Goal: Task Accomplishment & Management: Manage account settings

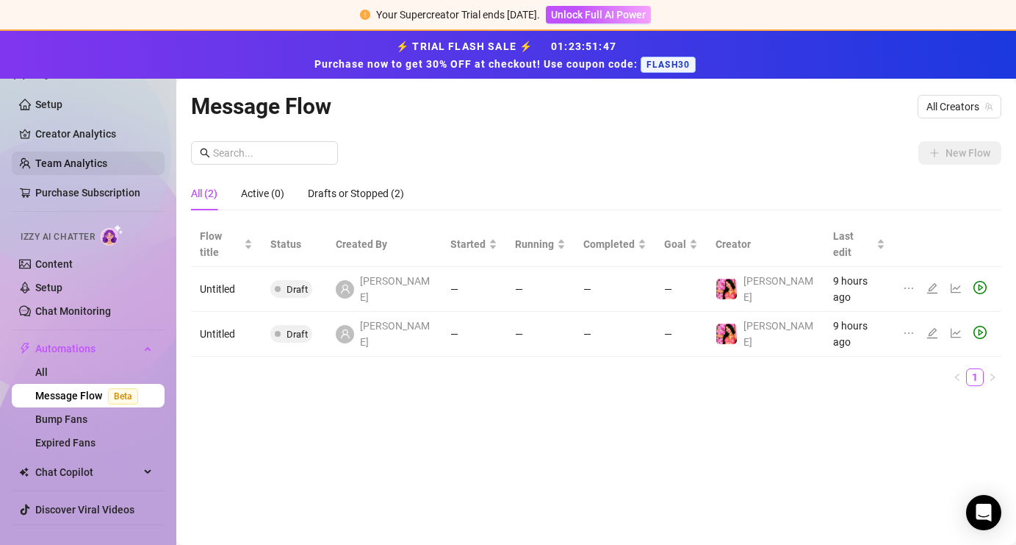
click at [83, 168] on link "Team Analytics" at bounding box center [71, 163] width 72 height 12
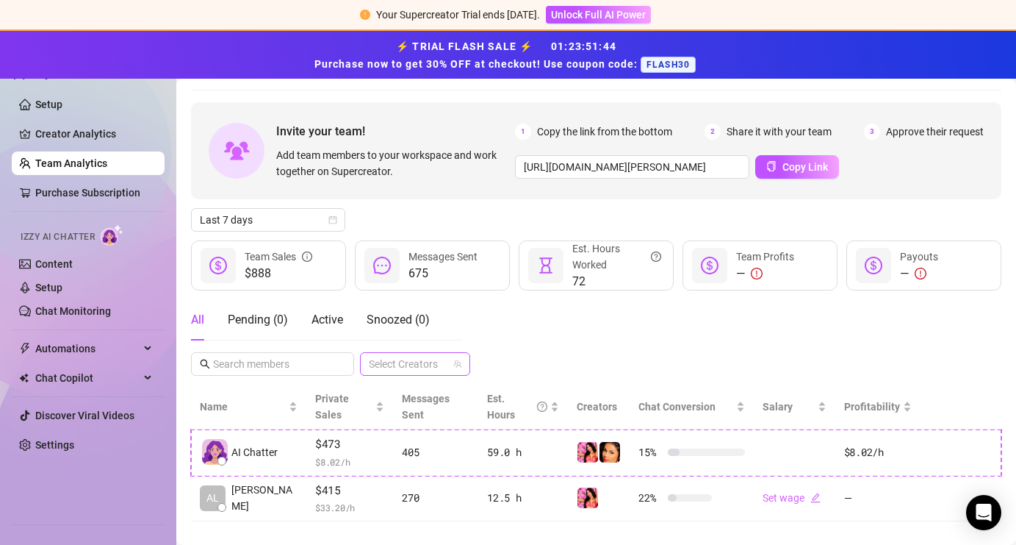
scroll to position [49, 0]
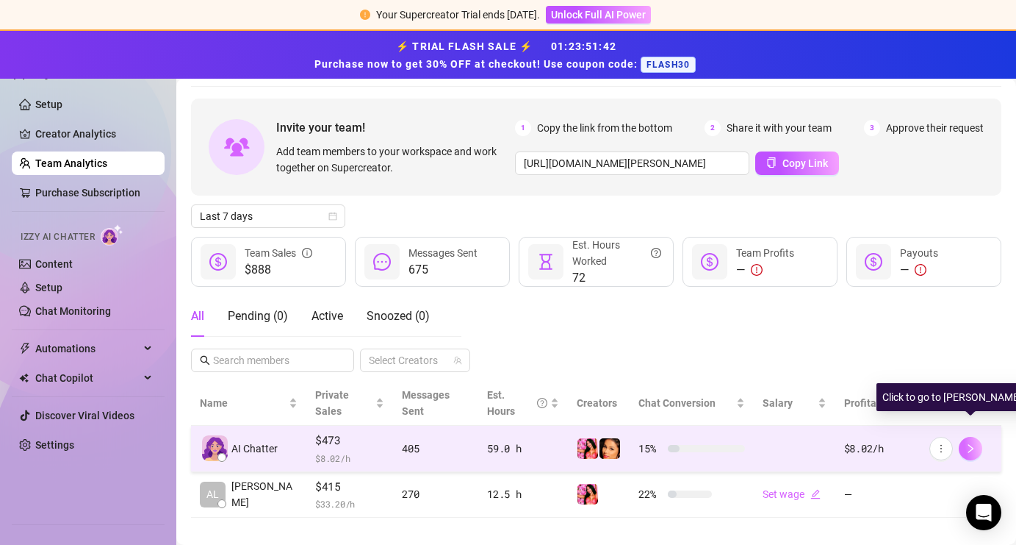
click at [966, 443] on icon "right" at bounding box center [971, 448] width 10 height 10
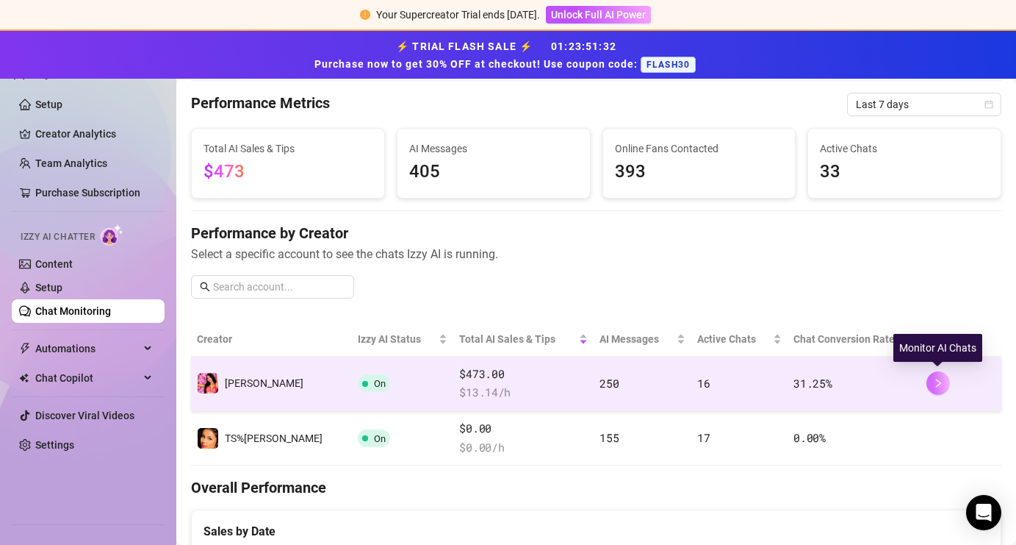
click at [934, 384] on icon "right" at bounding box center [938, 383] width 10 height 10
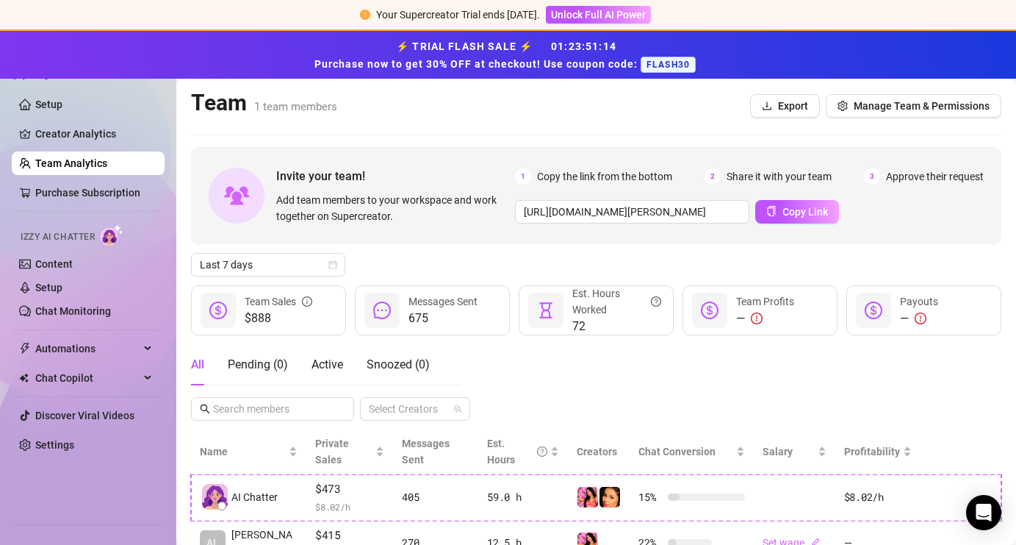
scroll to position [49, 0]
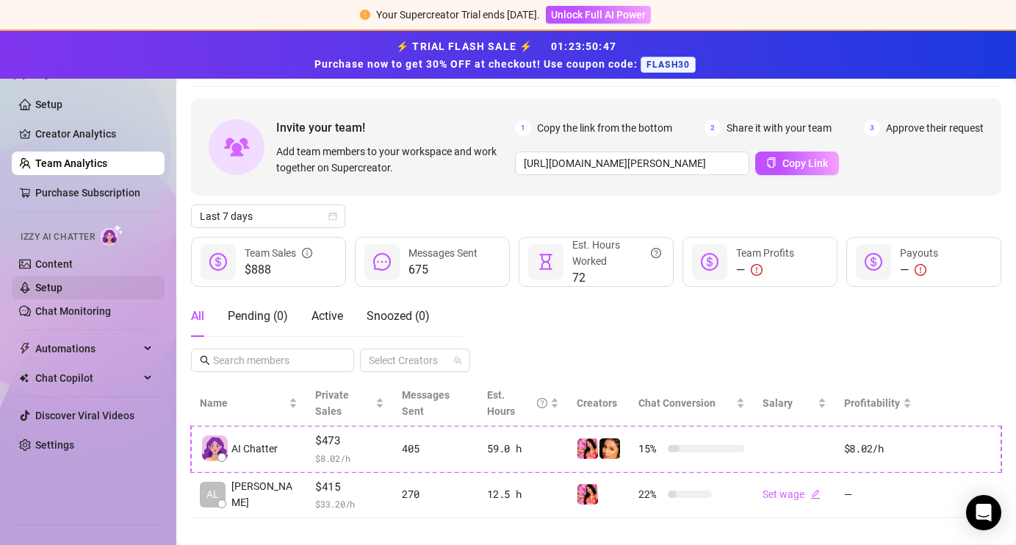
click at [62, 292] on link "Setup" at bounding box center [48, 287] width 27 height 12
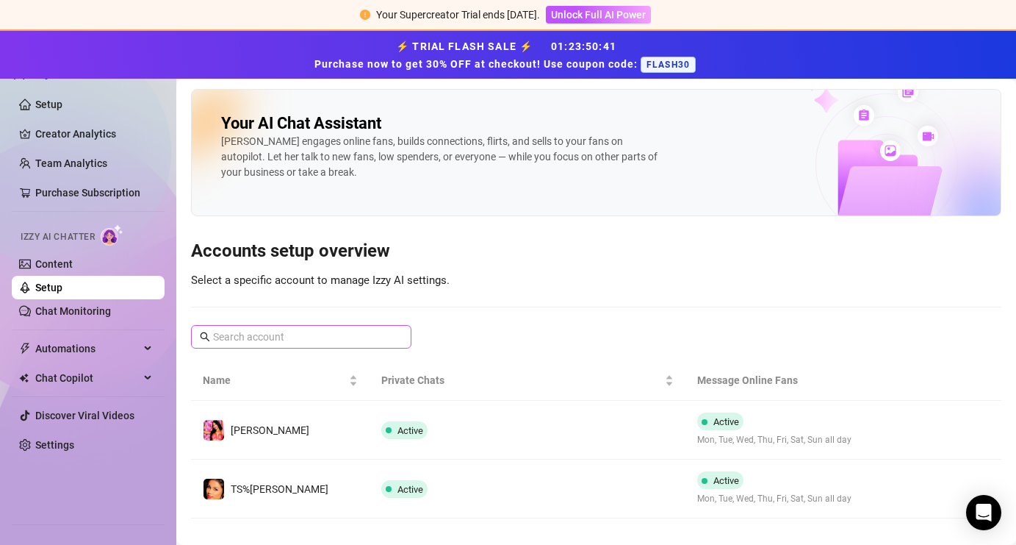
scroll to position [17, 0]
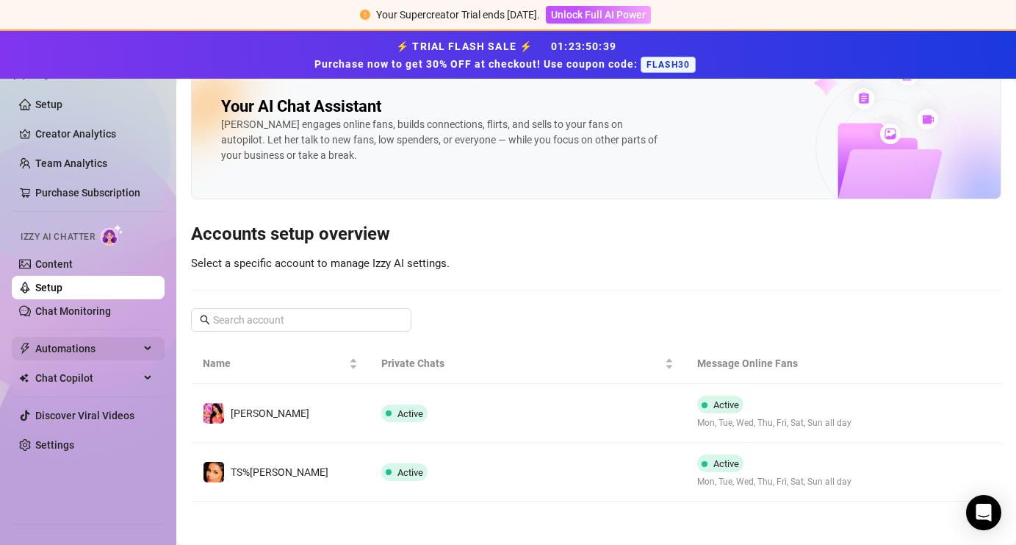
click at [68, 353] on span "Automations" at bounding box center [87, 349] width 104 height 24
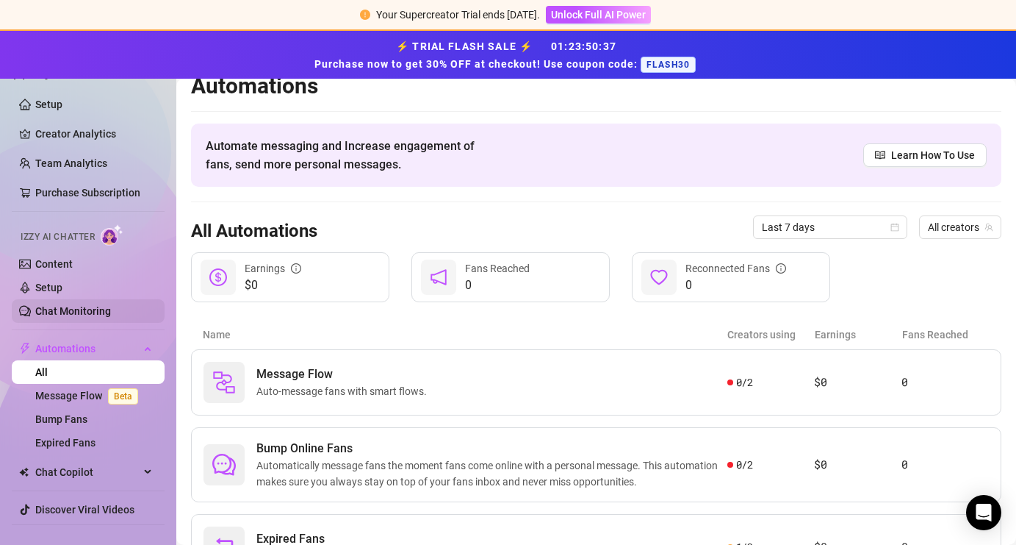
click at [77, 314] on link "Chat Monitoring" at bounding box center [73, 311] width 76 height 12
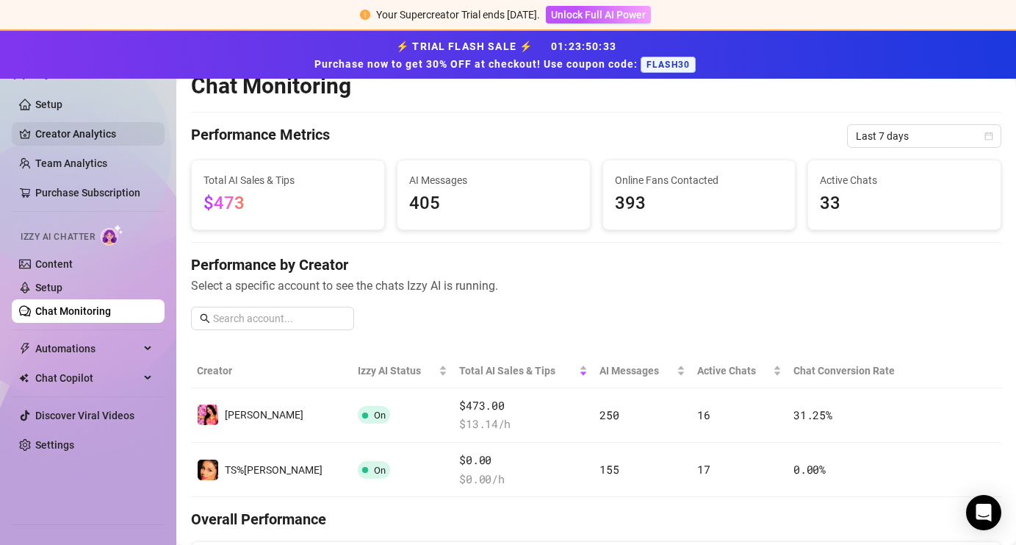
click at [97, 143] on link "Creator Analytics" at bounding box center [94, 134] width 118 height 24
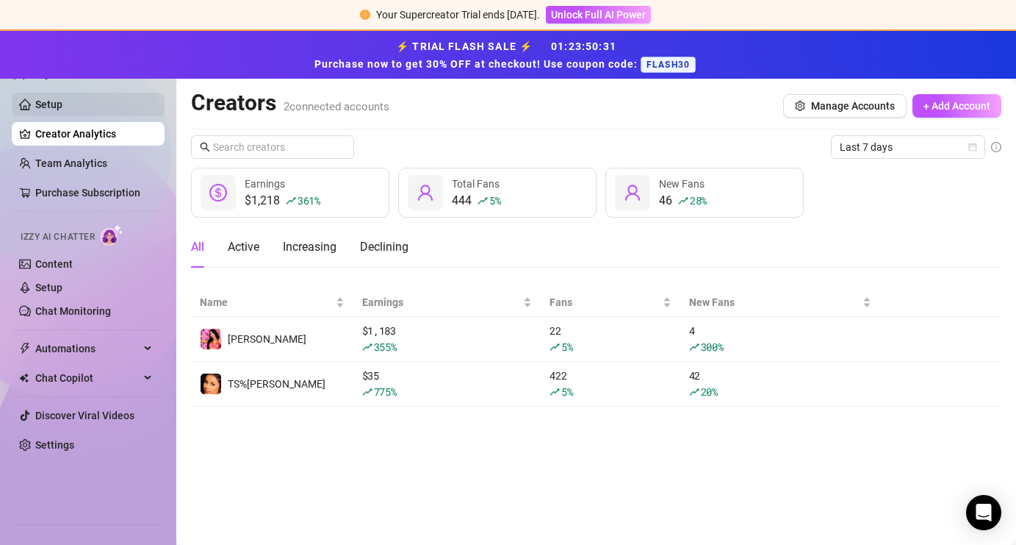
click at [62, 110] on link "Setup" at bounding box center [48, 104] width 27 height 12
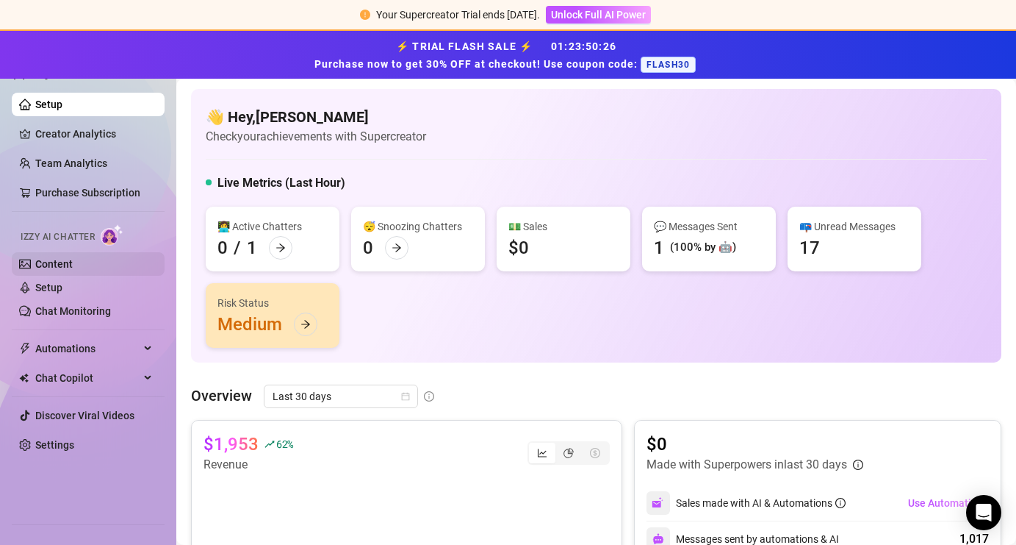
click at [73, 265] on link "Content" at bounding box center [53, 264] width 37 height 12
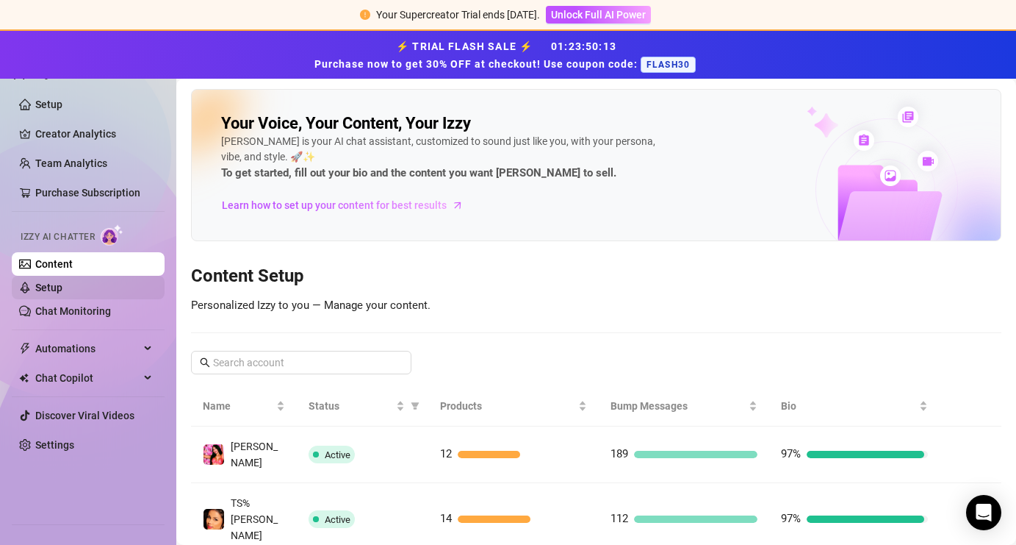
click at [60, 285] on link "Setup" at bounding box center [48, 287] width 27 height 12
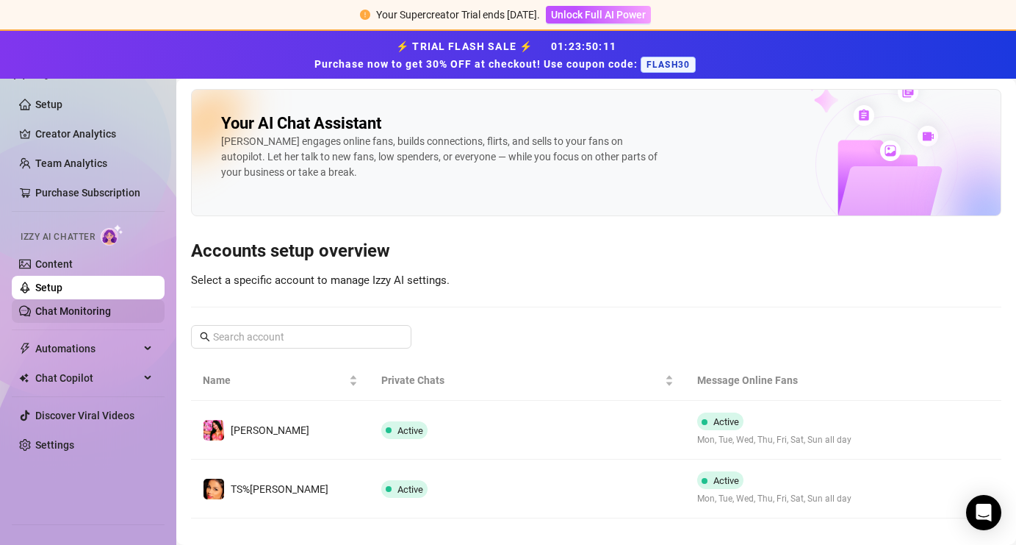
click at [60, 314] on link "Chat Monitoring" at bounding box center [73, 311] width 76 height 12
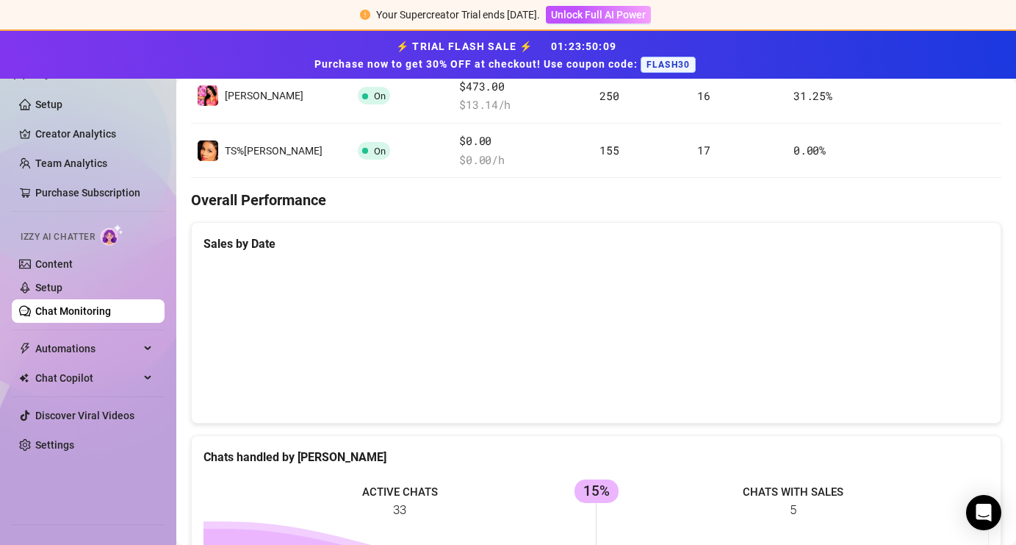
scroll to position [353, 0]
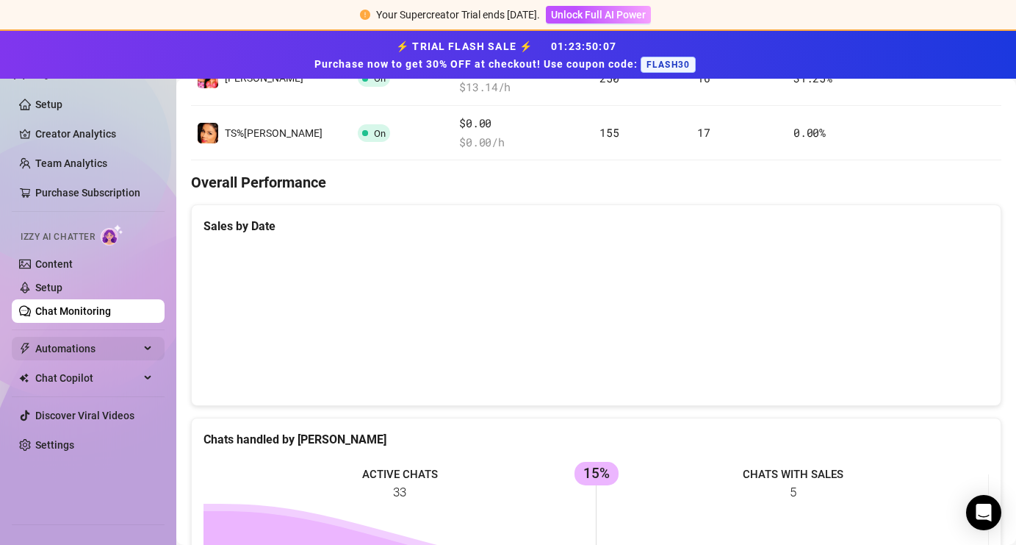
click at [78, 347] on span "Automations" at bounding box center [87, 349] width 104 height 24
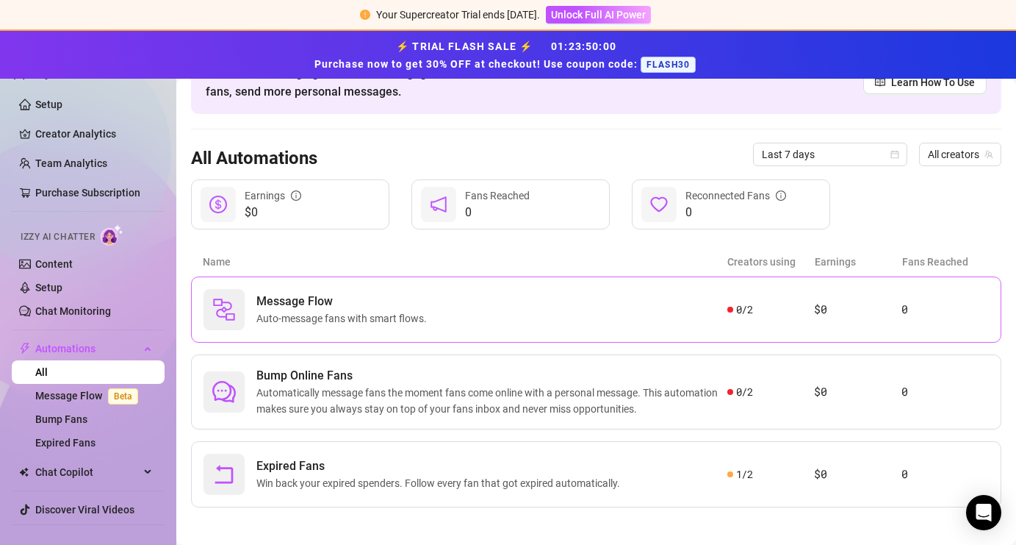
scroll to position [96, 0]
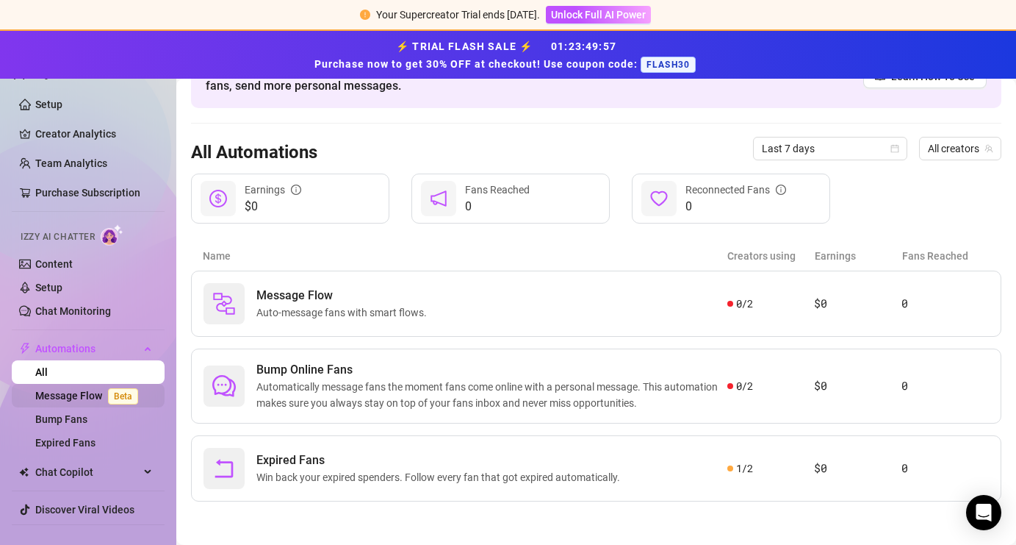
click at [79, 400] on link "Message Flow Beta" at bounding box center [89, 395] width 109 height 12
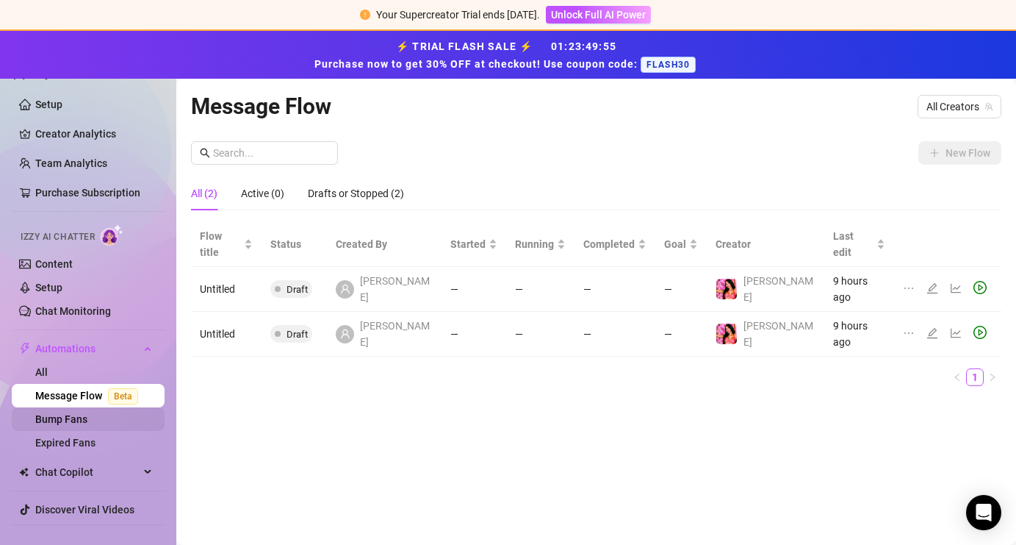
click at [75, 413] on link "Bump Fans" at bounding box center [61, 419] width 52 height 12
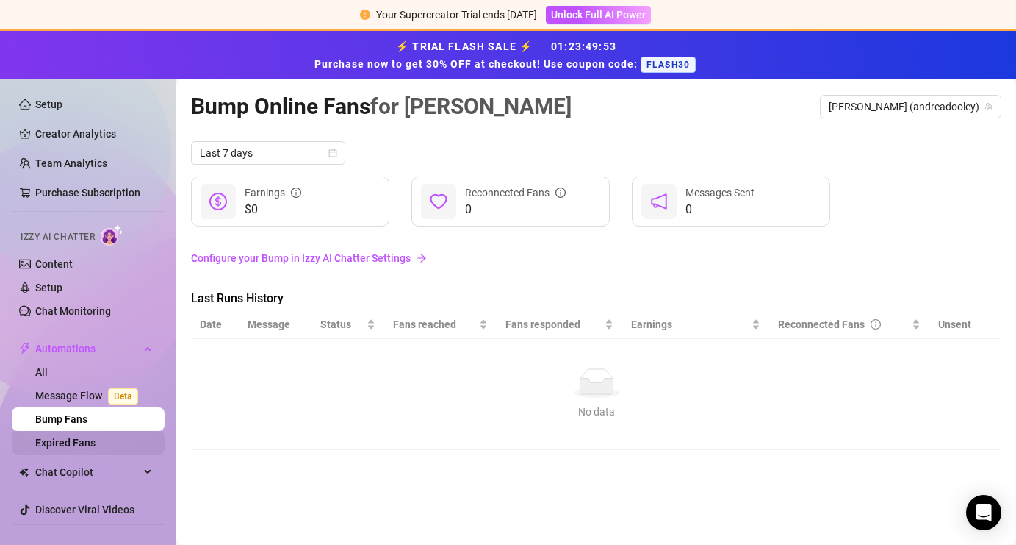
click at [75, 437] on link "Expired Fans" at bounding box center [65, 443] width 60 height 12
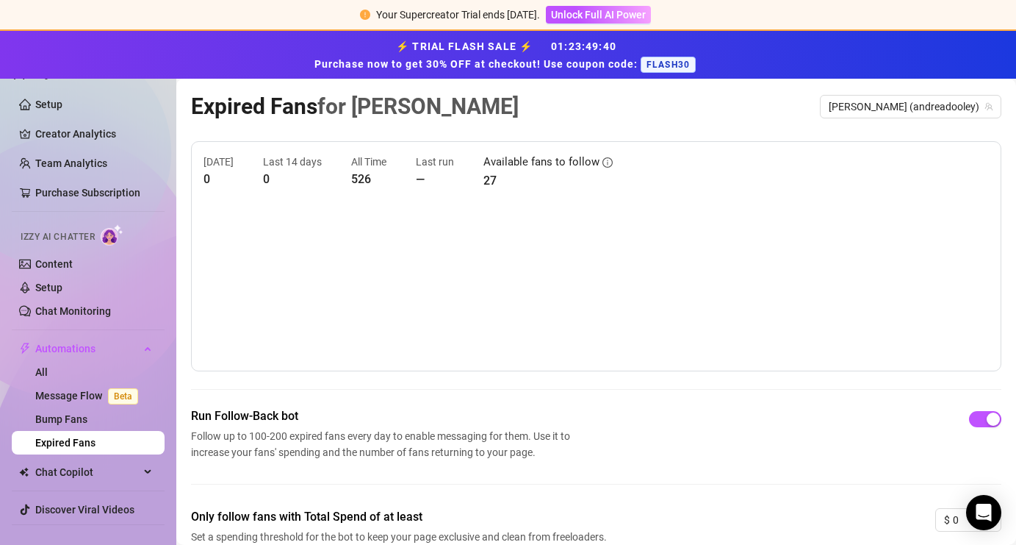
click at [103, 232] on img at bounding box center [112, 234] width 23 height 21
click at [88, 132] on link "Creator Analytics" at bounding box center [94, 134] width 118 height 24
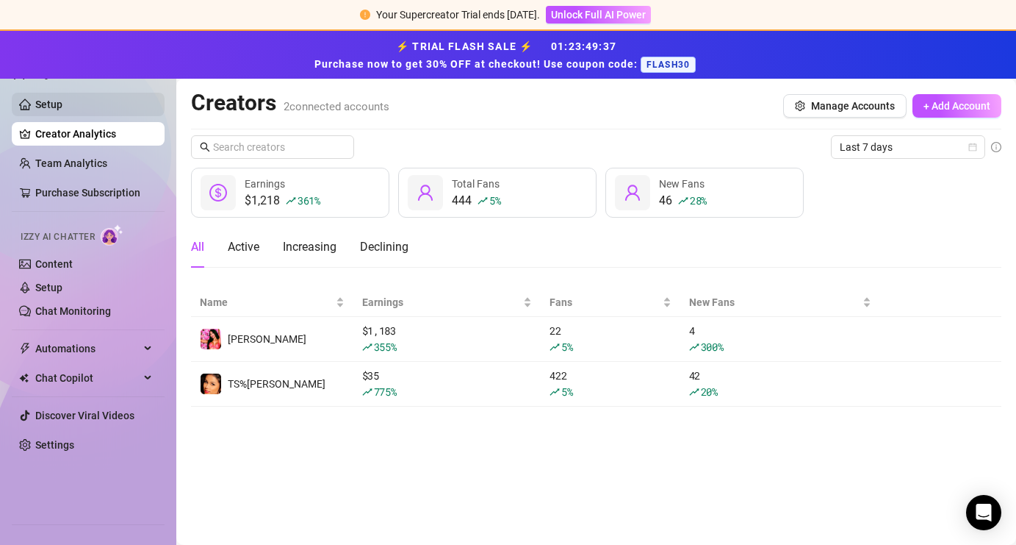
click at [62, 110] on link "Setup" at bounding box center [48, 104] width 27 height 12
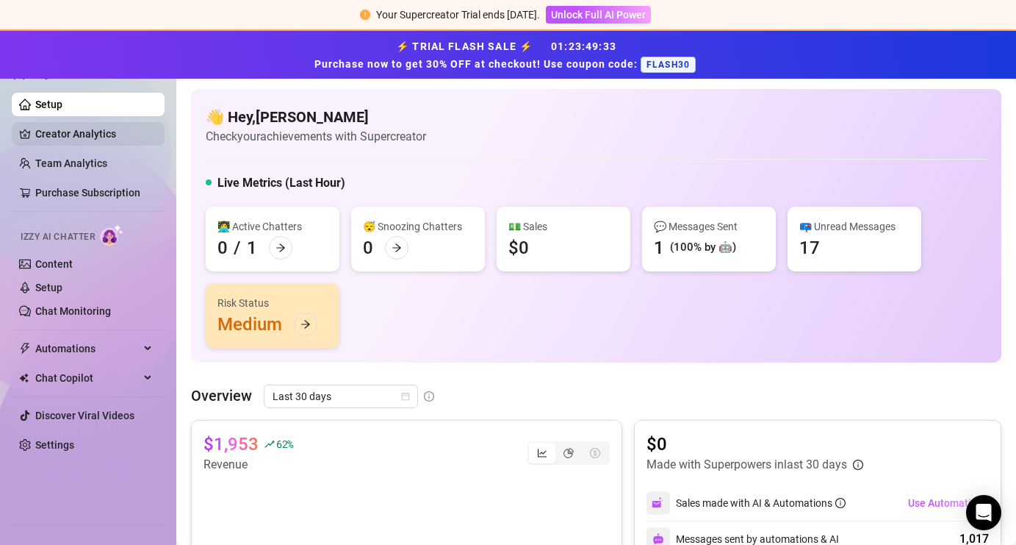
click at [81, 137] on link "Creator Analytics" at bounding box center [94, 134] width 118 height 24
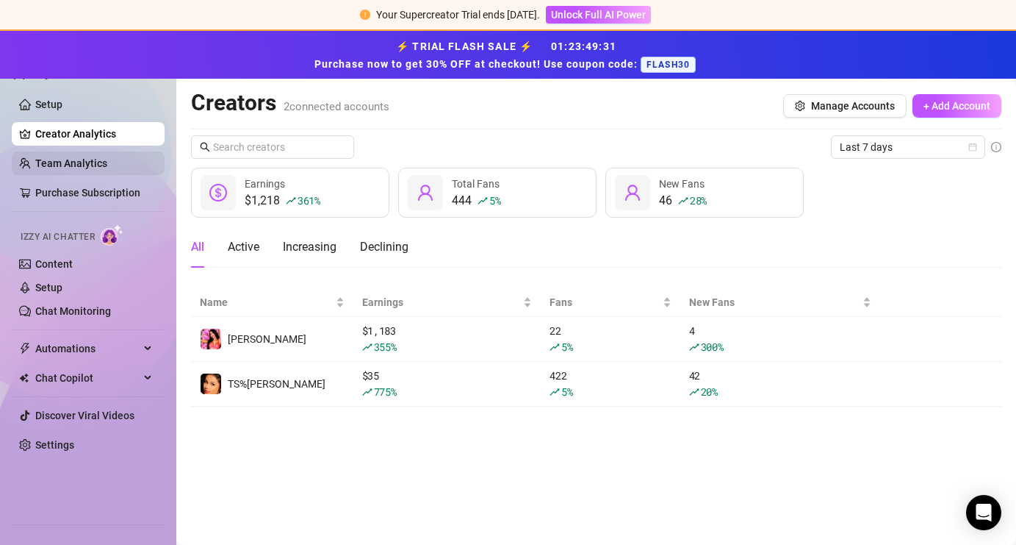
click at [83, 157] on link "Team Analytics" at bounding box center [71, 163] width 72 height 12
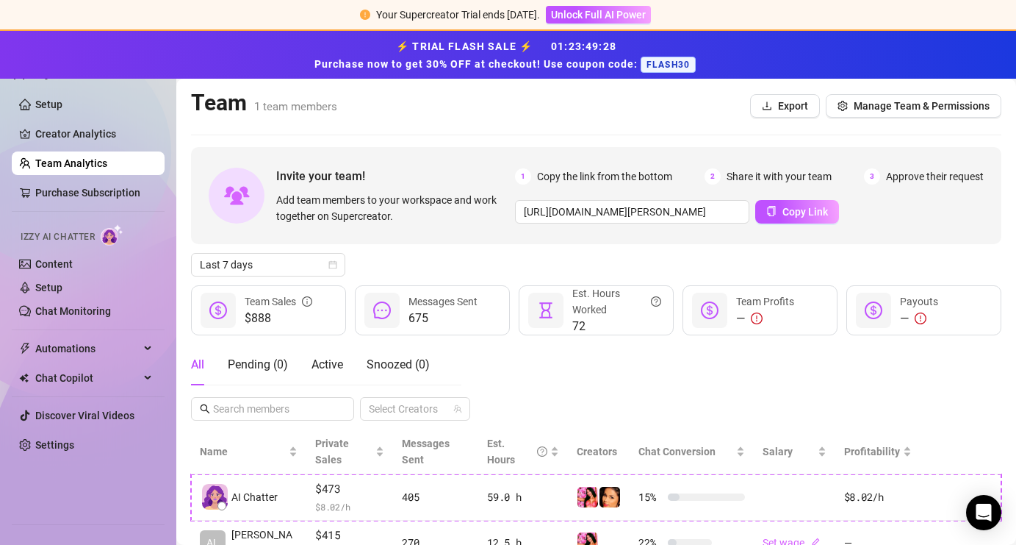
scroll to position [49, 0]
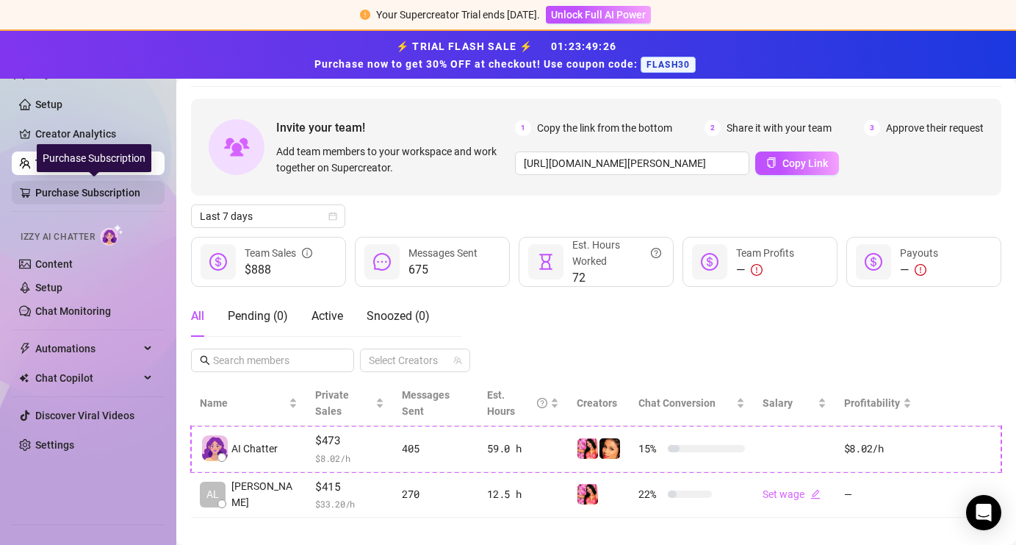
click at [82, 193] on link "Purchase Subscription" at bounding box center [94, 193] width 118 height 24
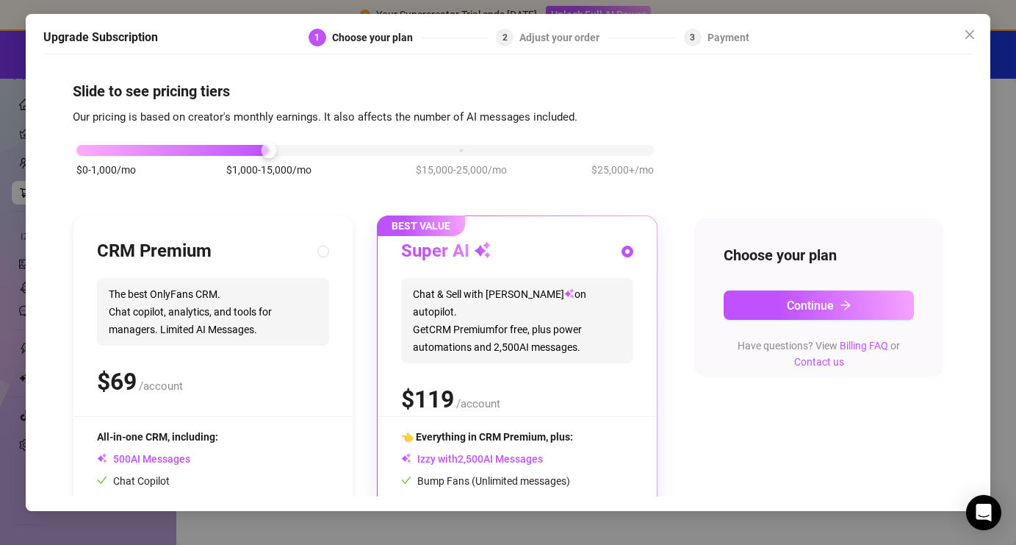
click at [14, 171] on div "Upgrade Subscription 1 Choose your plan 2 Adjust your order 3 Payment Slide to …" at bounding box center [508, 272] width 1016 height 545
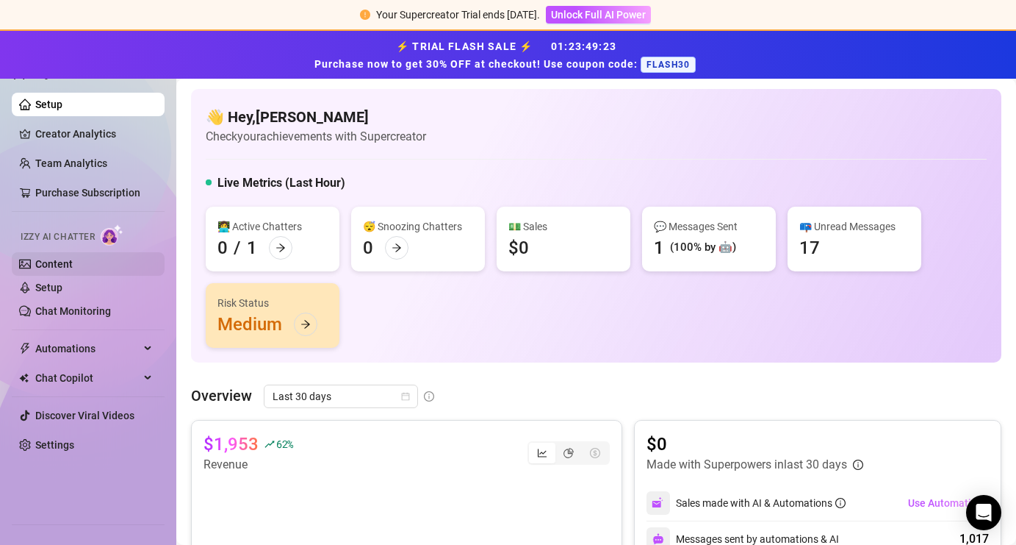
click at [73, 266] on link "Content" at bounding box center [53, 264] width 37 height 12
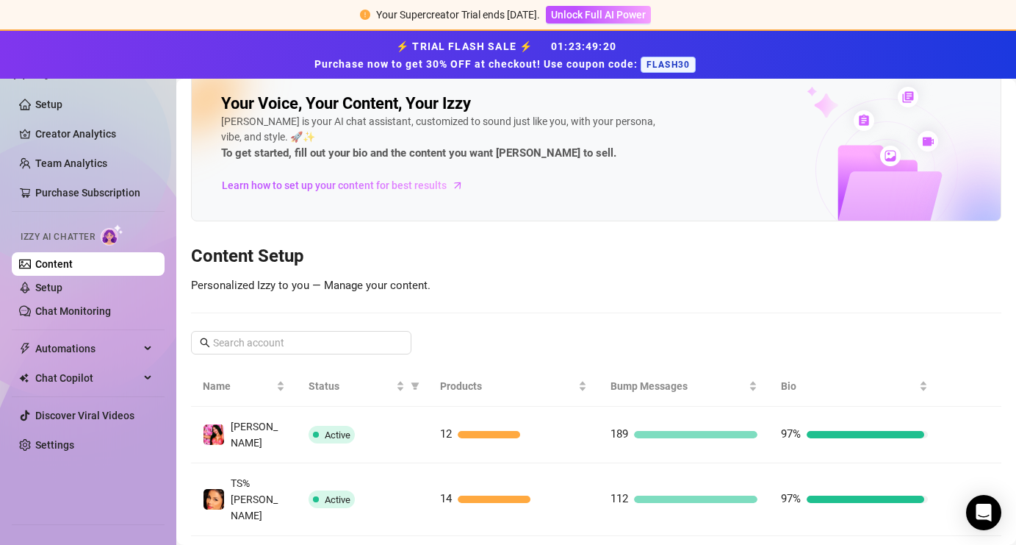
scroll to position [29, 0]
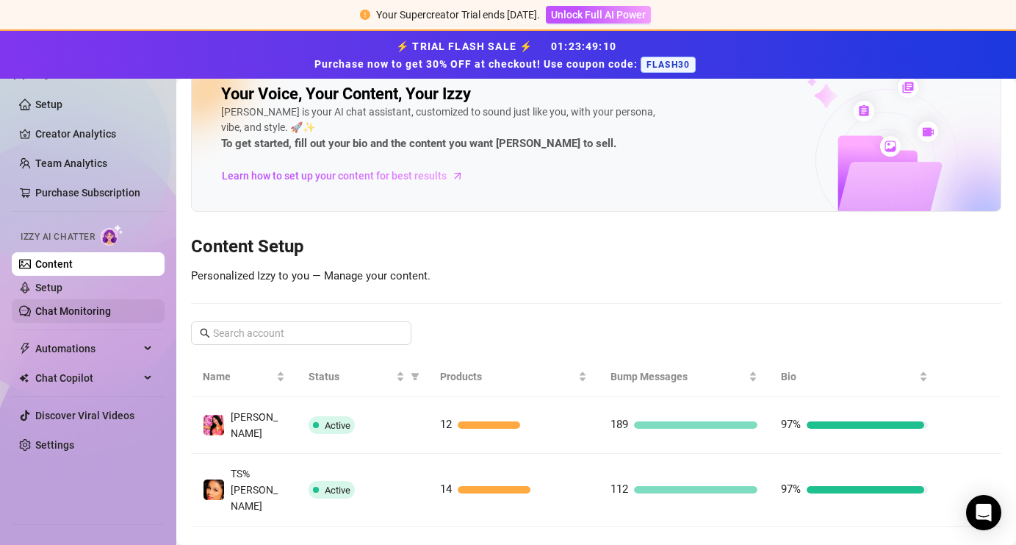
click at [111, 312] on link "Chat Monitoring" at bounding box center [73, 311] width 76 height 12
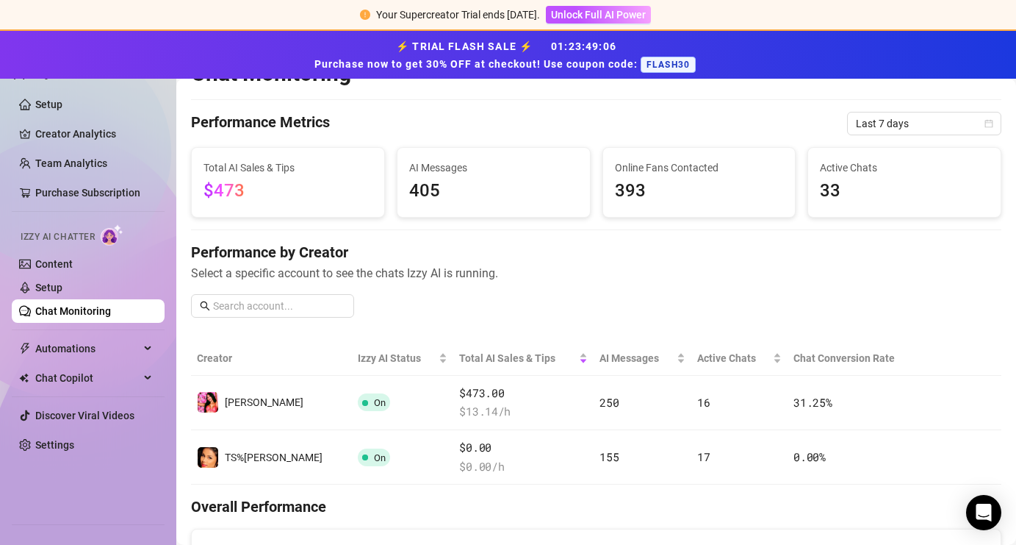
click at [665, 268] on span "Select a specific account to see the chats Izzy AI is running." at bounding box center [596, 273] width 811 height 18
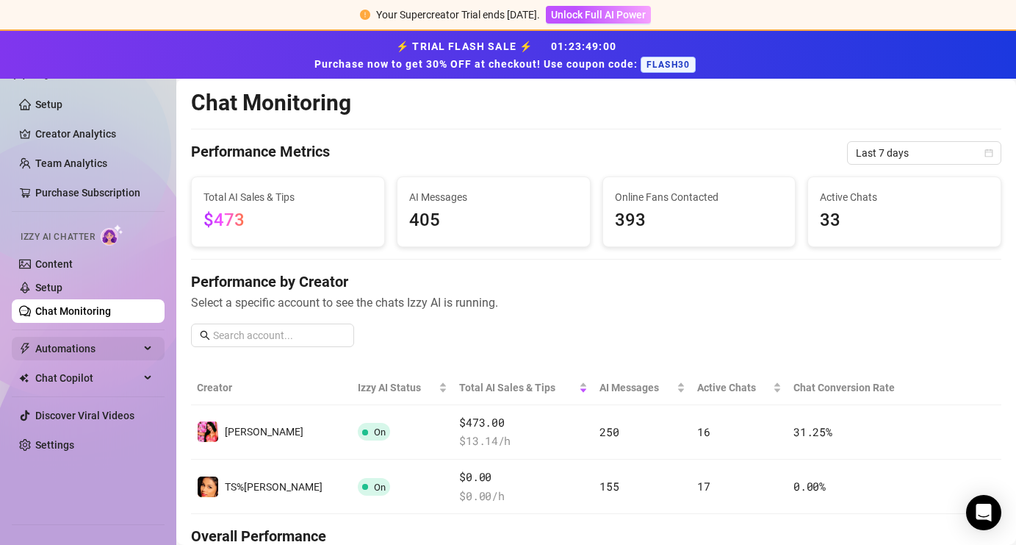
click at [100, 338] on span "Automations" at bounding box center [87, 349] width 104 height 24
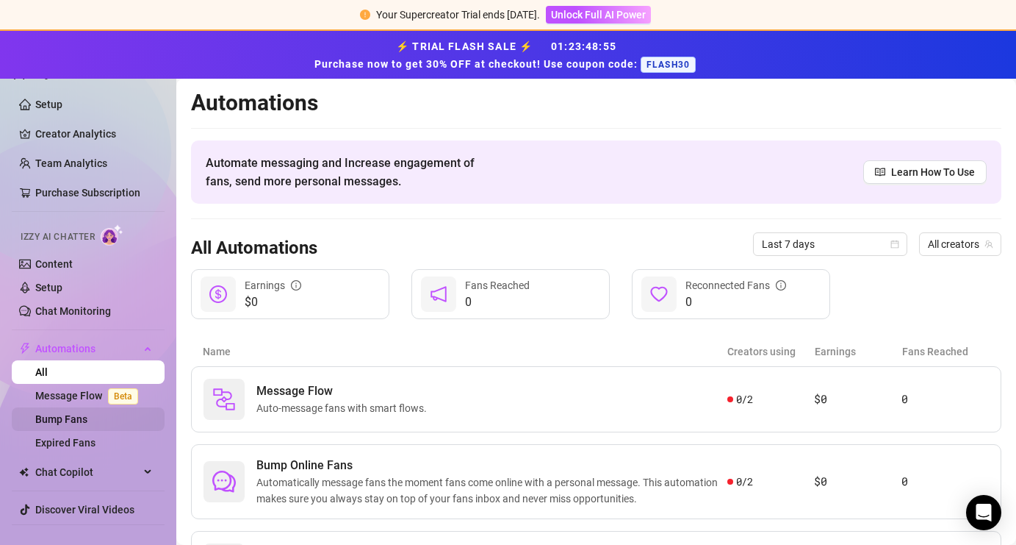
click at [87, 417] on link "Bump Fans" at bounding box center [61, 419] width 52 height 12
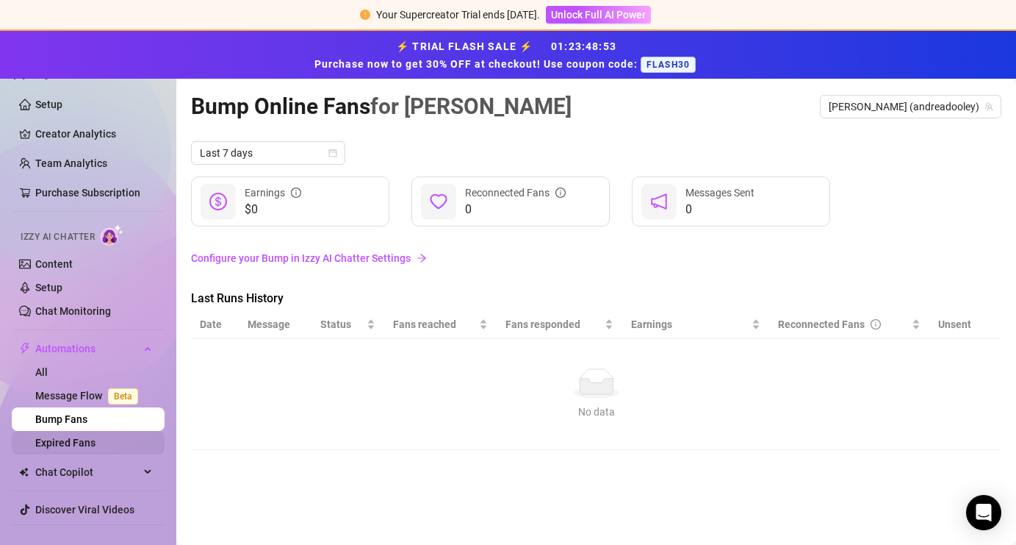
click at [91, 437] on link "Expired Fans" at bounding box center [65, 443] width 60 height 12
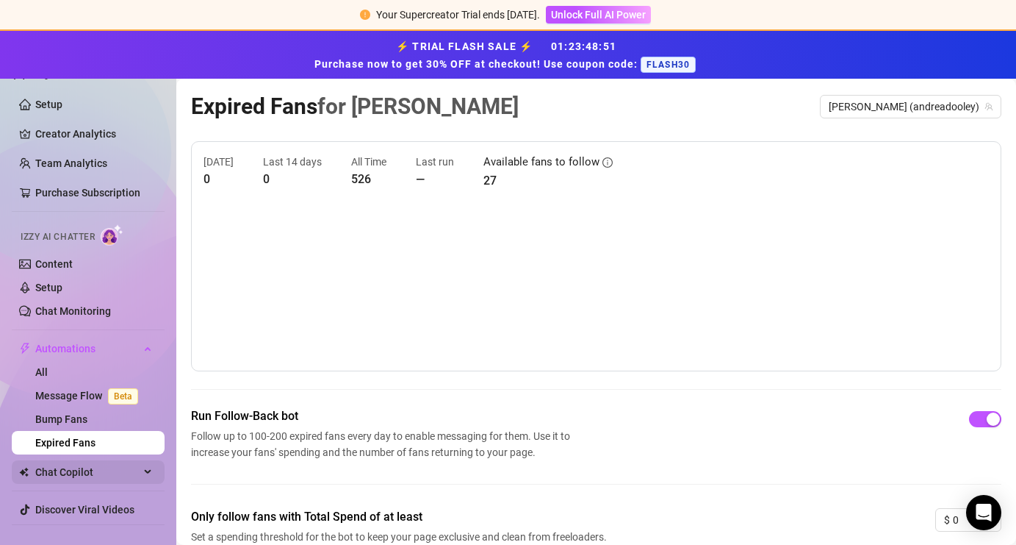
click at [112, 473] on span "Chat Copilot" at bounding box center [87, 472] width 104 height 24
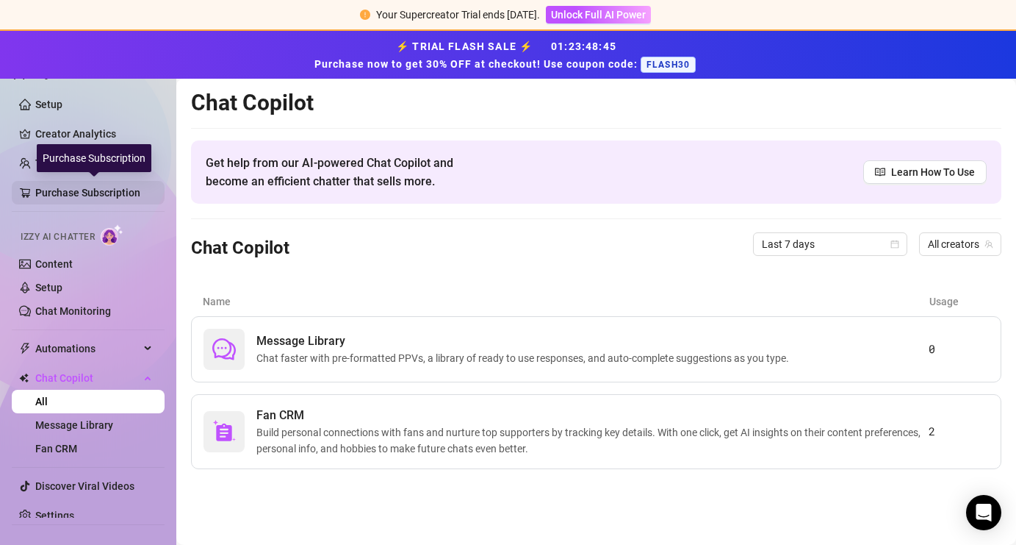
click at [104, 190] on link "Purchase Subscription" at bounding box center [94, 193] width 118 height 24
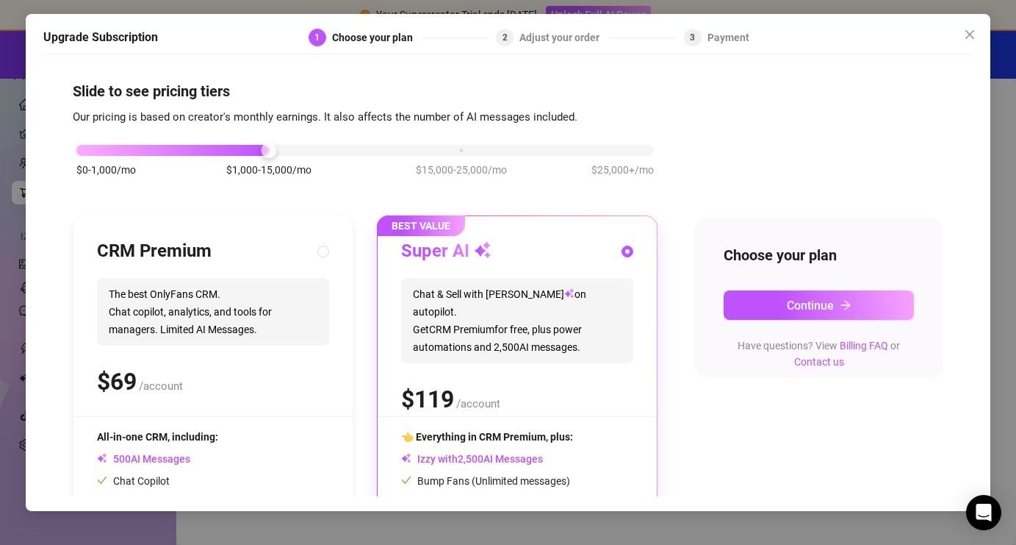
click at [13, 170] on div "Upgrade Subscription 1 Choose your plan 2 Adjust your order 3 Payment Slide to …" at bounding box center [508, 272] width 1016 height 545
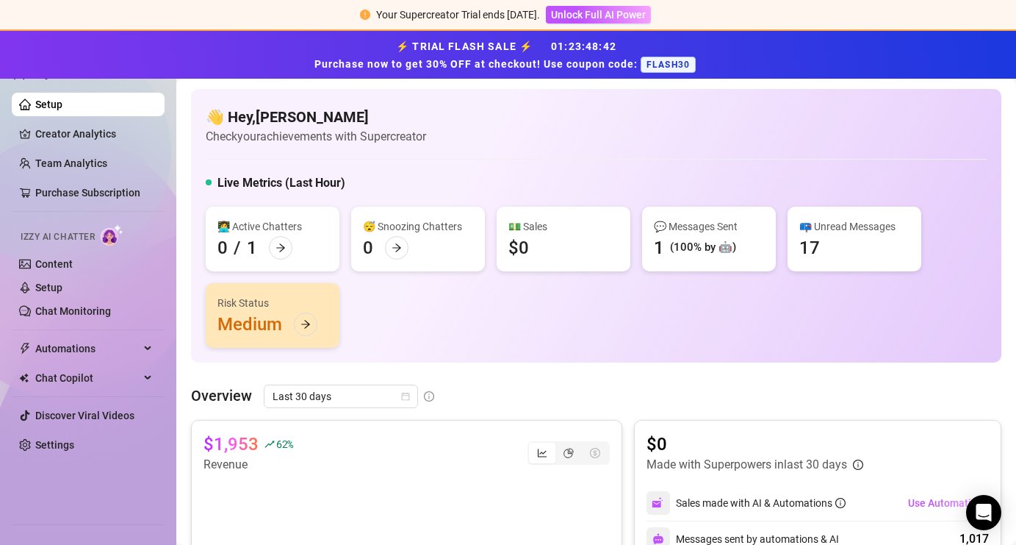
click at [35, 169] on link "Team Analytics" at bounding box center [71, 163] width 72 height 12
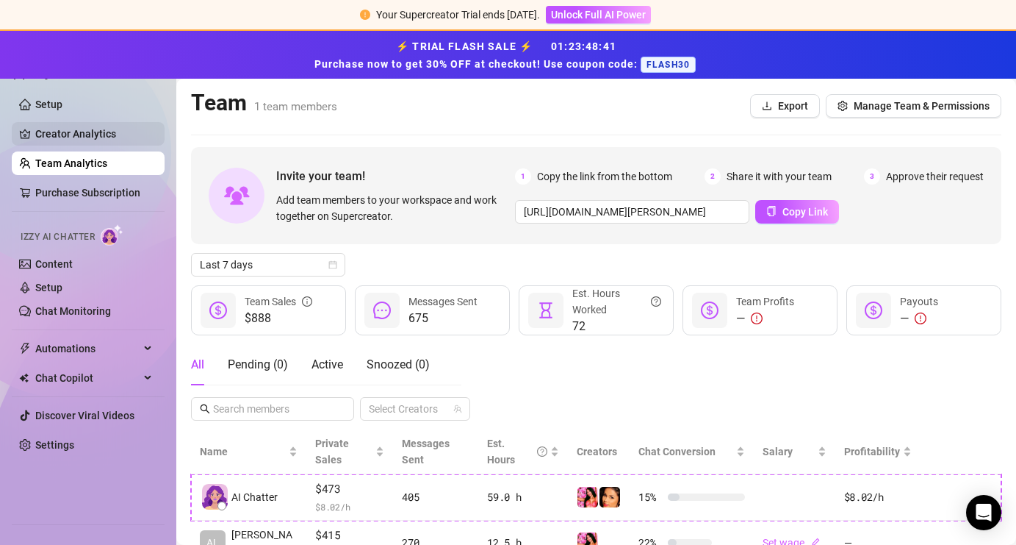
click at [55, 137] on link "Creator Analytics" at bounding box center [94, 134] width 118 height 24
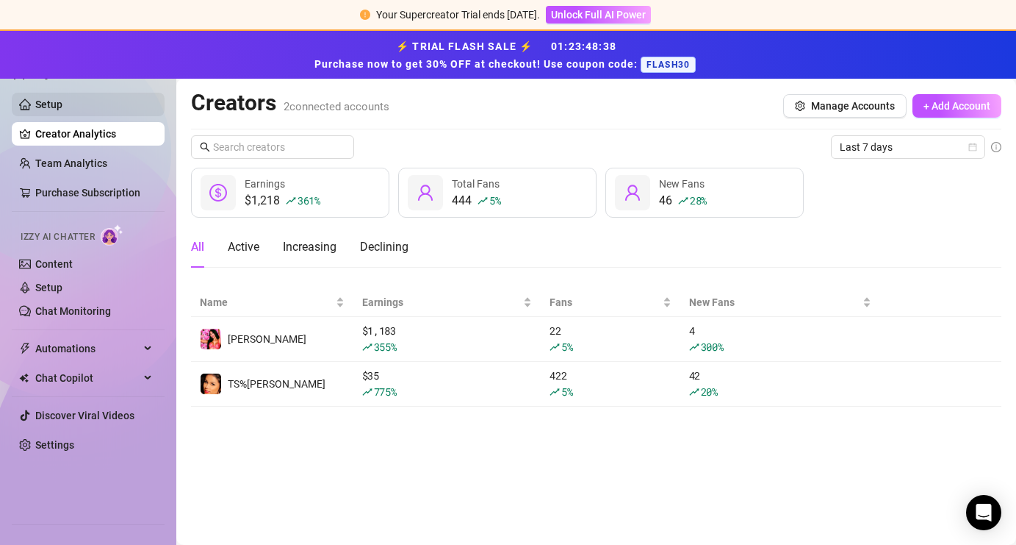
click at [58, 110] on link "Setup" at bounding box center [48, 104] width 27 height 12
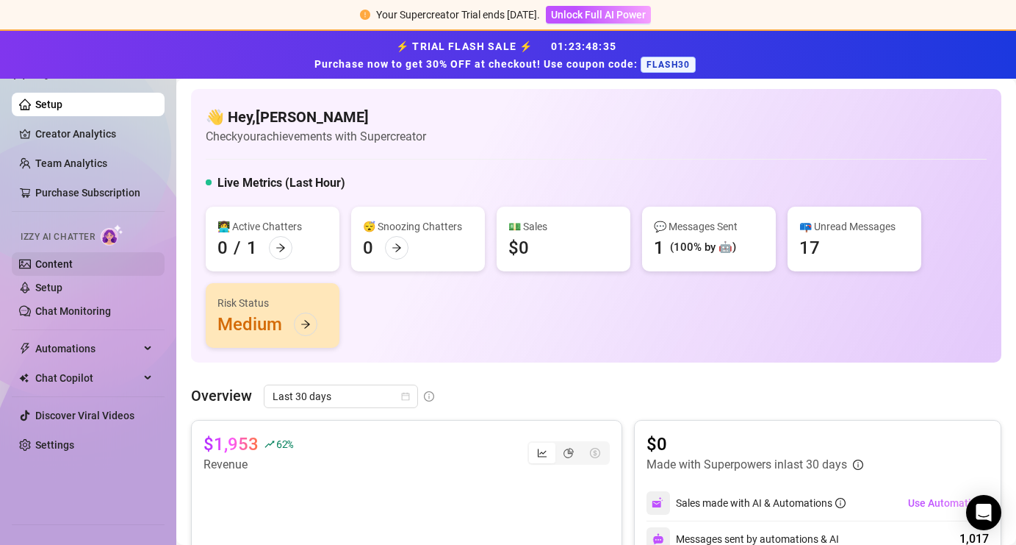
click at [40, 267] on link "Content" at bounding box center [53, 264] width 37 height 12
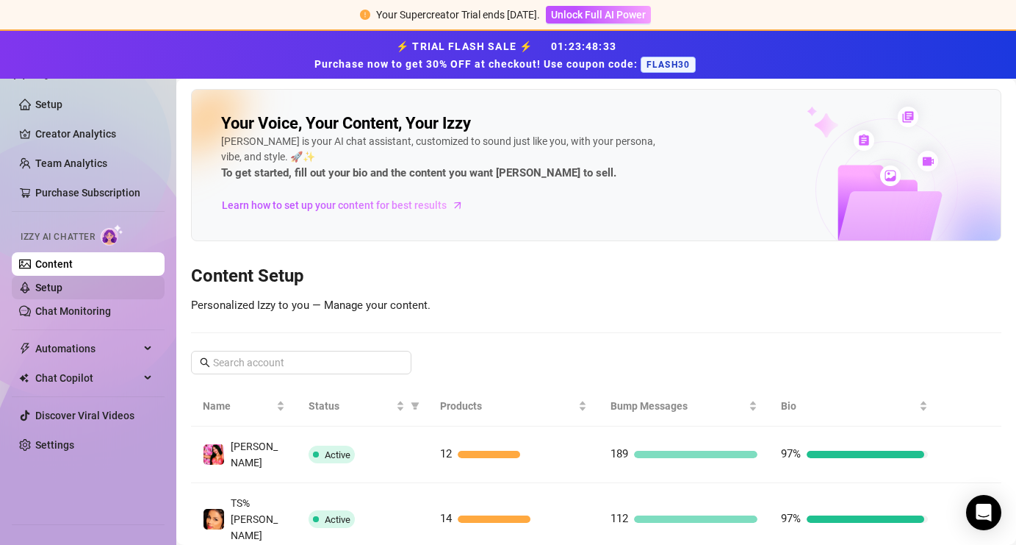
click at [60, 290] on link "Setup" at bounding box center [48, 287] width 27 height 12
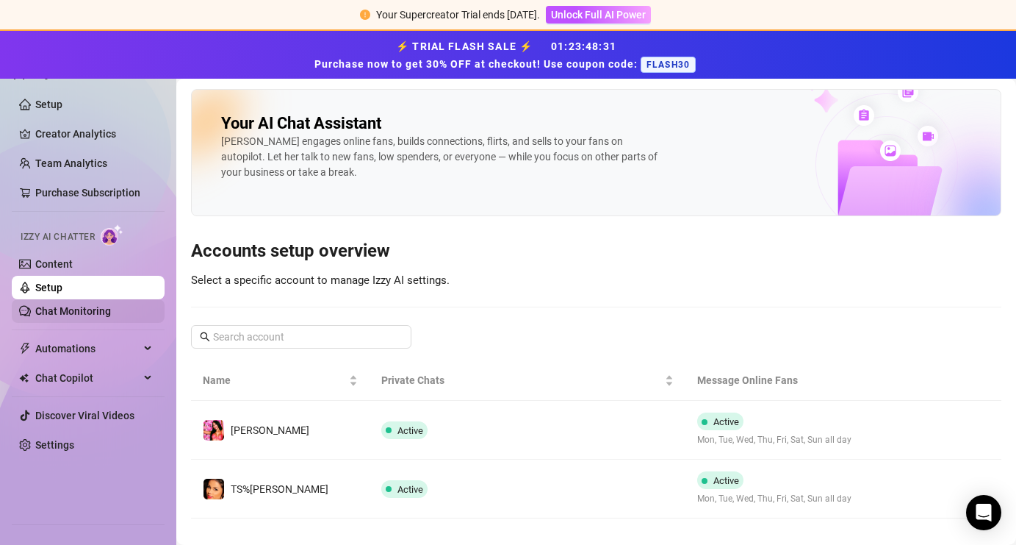
click at [61, 308] on link "Chat Monitoring" at bounding box center [73, 311] width 76 height 12
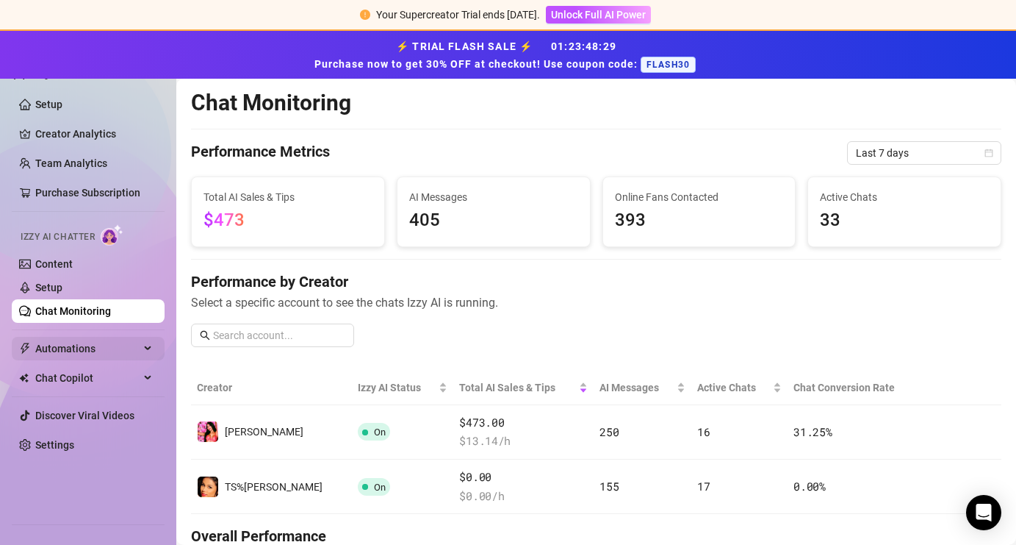
click at [64, 337] on span "Automations" at bounding box center [87, 349] width 104 height 24
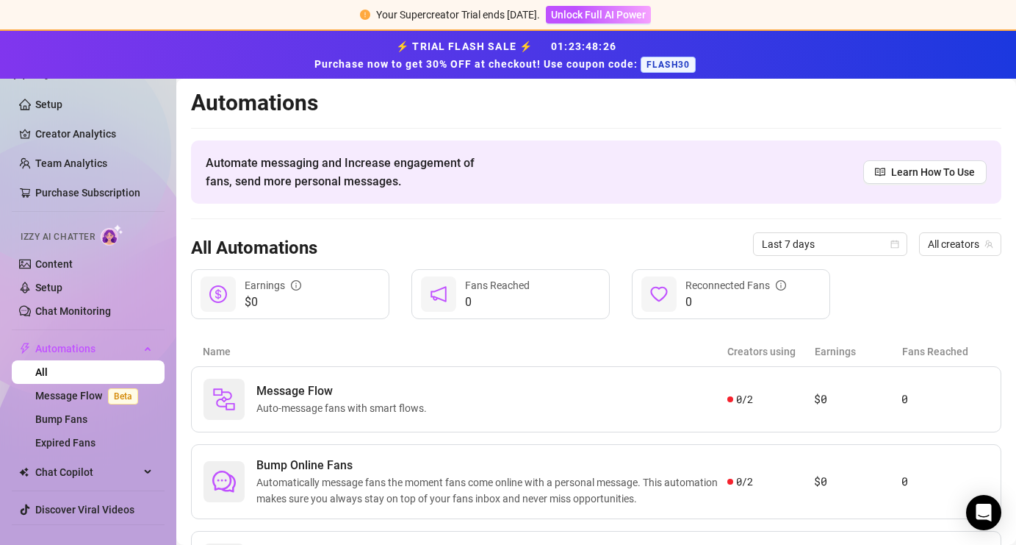
click at [10, 434] on aside "Setup Creator Analytics Team Analytics Purchase Subscription Izzy AI Chatter Co…" at bounding box center [88, 286] width 176 height 515
click at [101, 132] on link "Creator Analytics" at bounding box center [94, 134] width 118 height 24
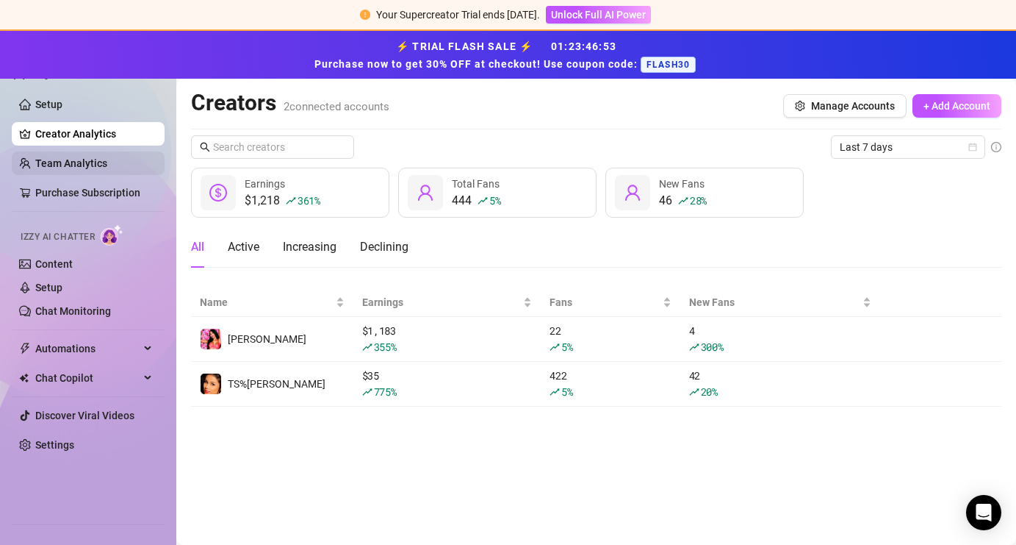
click at [73, 157] on link "Team Analytics" at bounding box center [71, 163] width 72 height 12
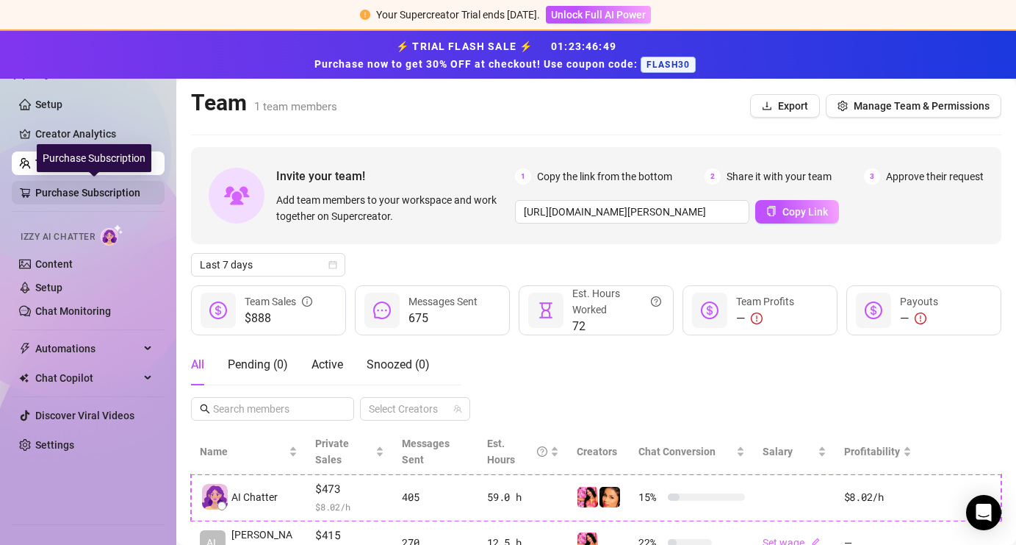
click at [76, 192] on link "Purchase Subscription" at bounding box center [94, 193] width 118 height 24
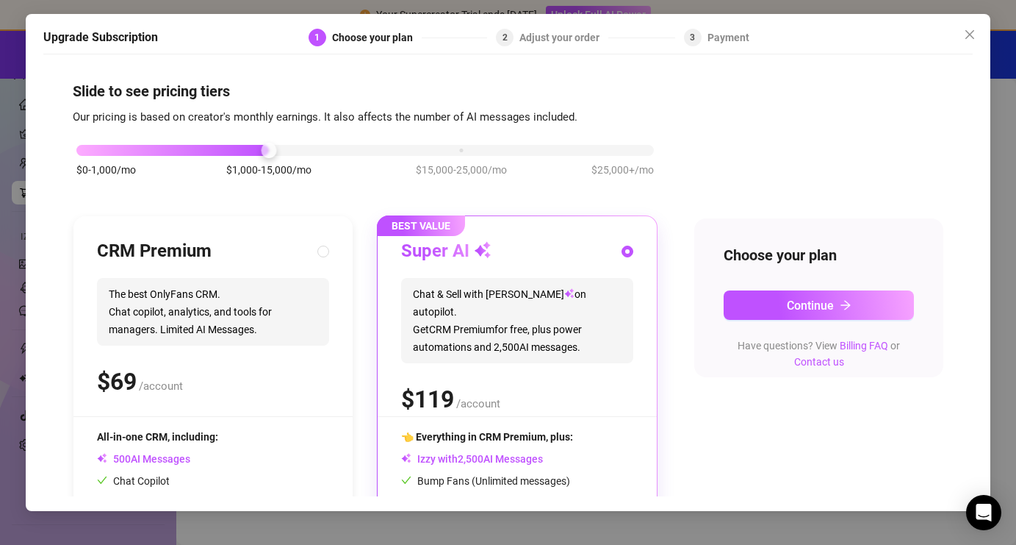
click at [25, 161] on div "Upgrade Subscription 1 Choose your plan 2 Adjust your order 3 Payment Slide to …" at bounding box center [508, 272] width 1016 height 545
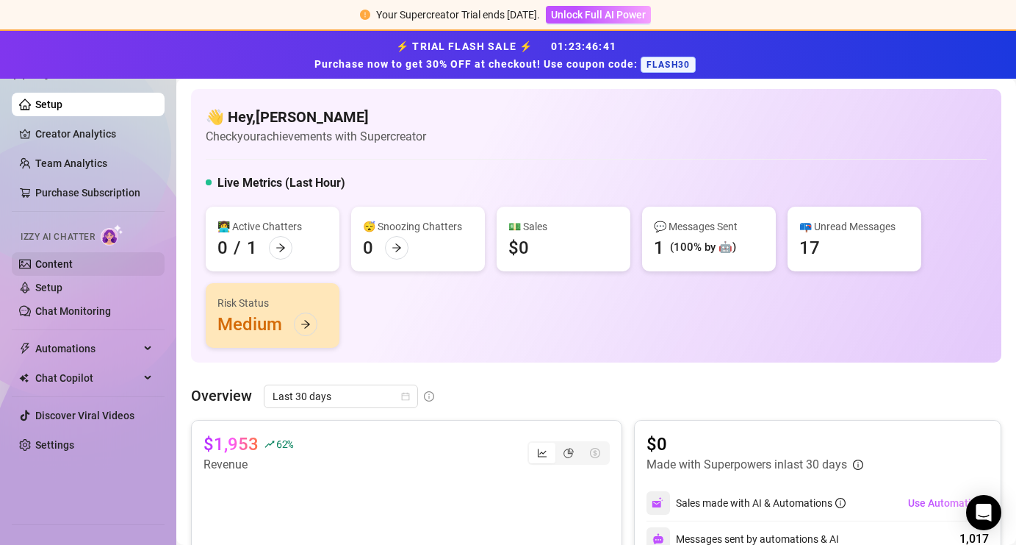
click at [45, 266] on link "Content" at bounding box center [53, 264] width 37 height 12
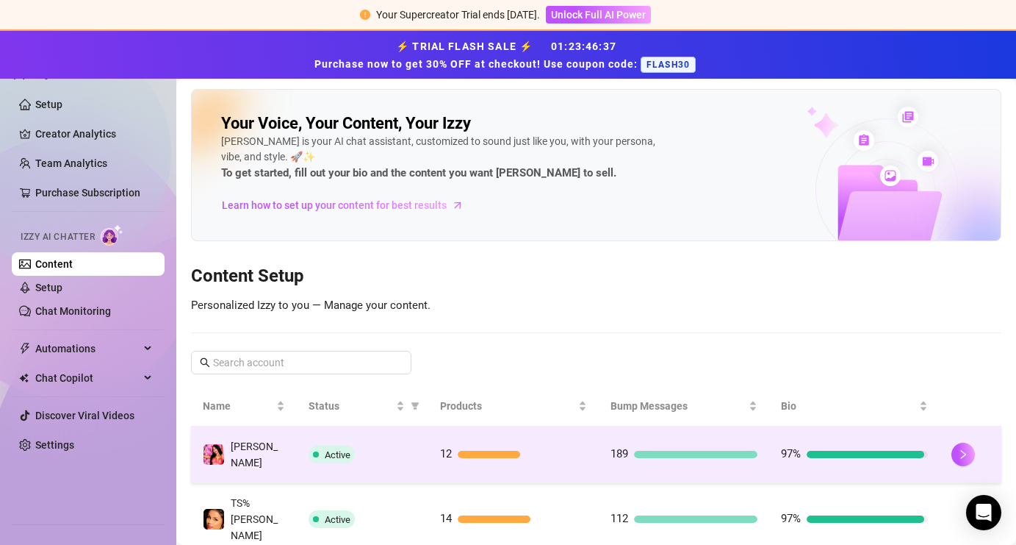
click at [575, 445] on div "12" at bounding box center [513, 454] width 147 height 18
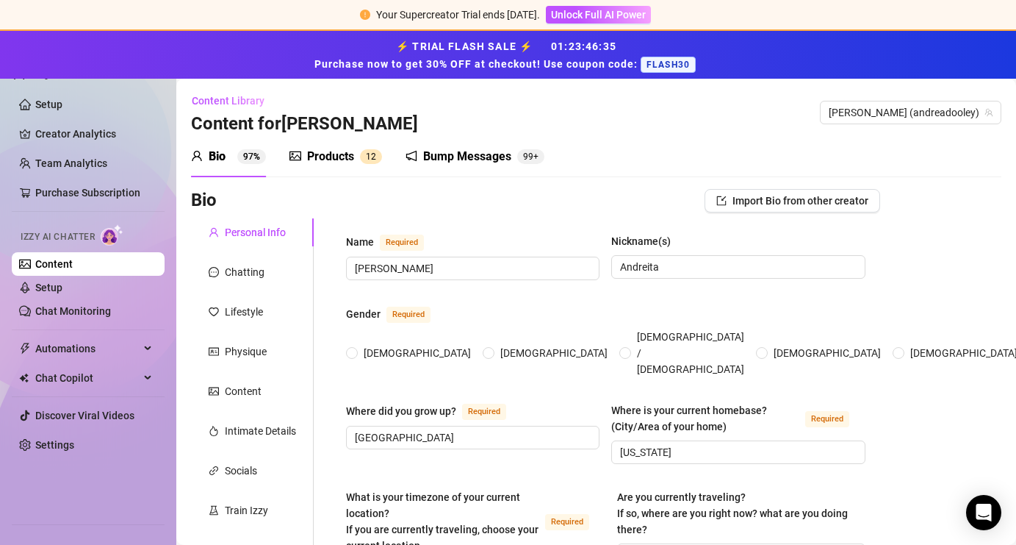
radio input "true"
type input "[DATE]"
click at [59, 290] on link "Setup" at bounding box center [48, 287] width 27 height 12
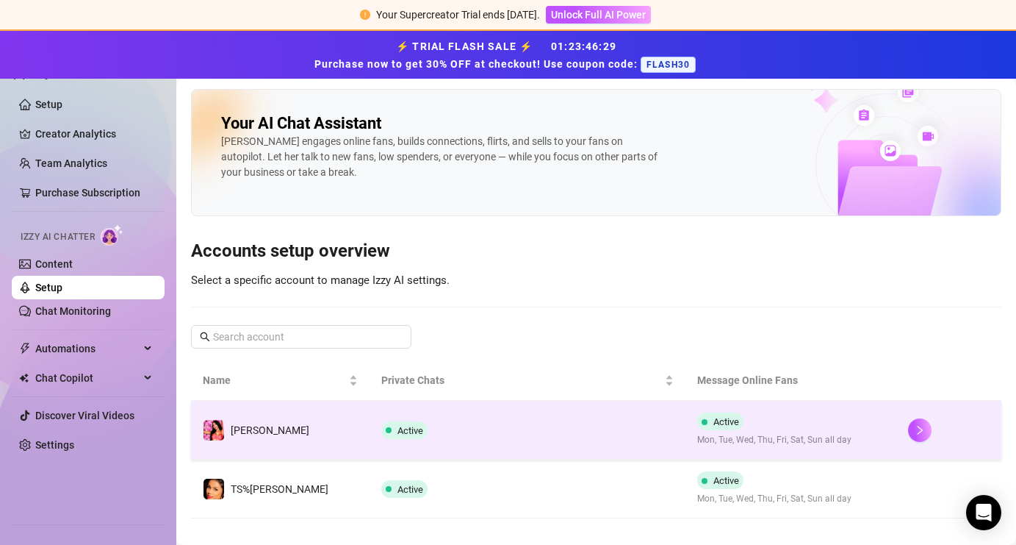
click at [308, 444] on td "[PERSON_NAME]" at bounding box center [280, 430] width 179 height 59
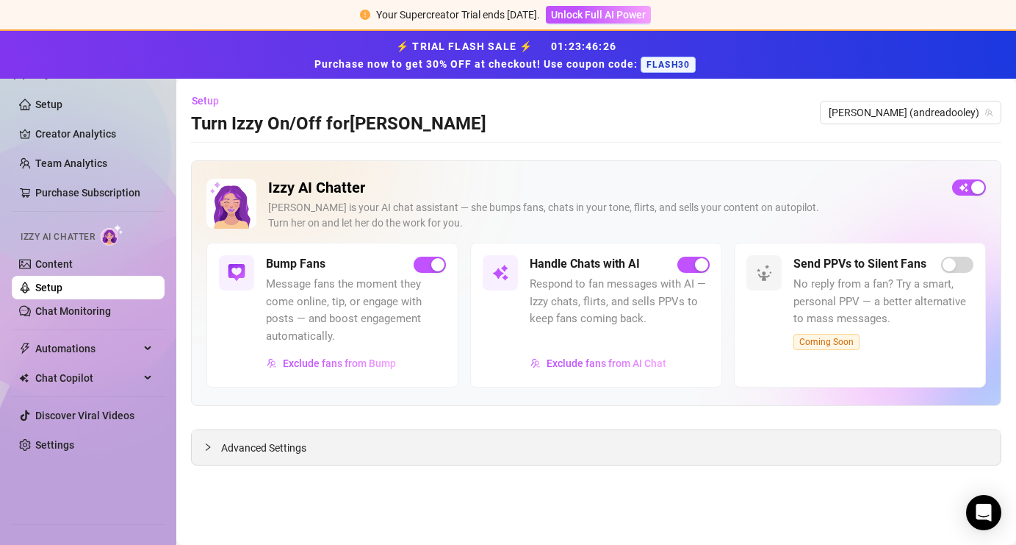
click at [303, 447] on span "Advanced Settings" at bounding box center [263, 447] width 85 height 16
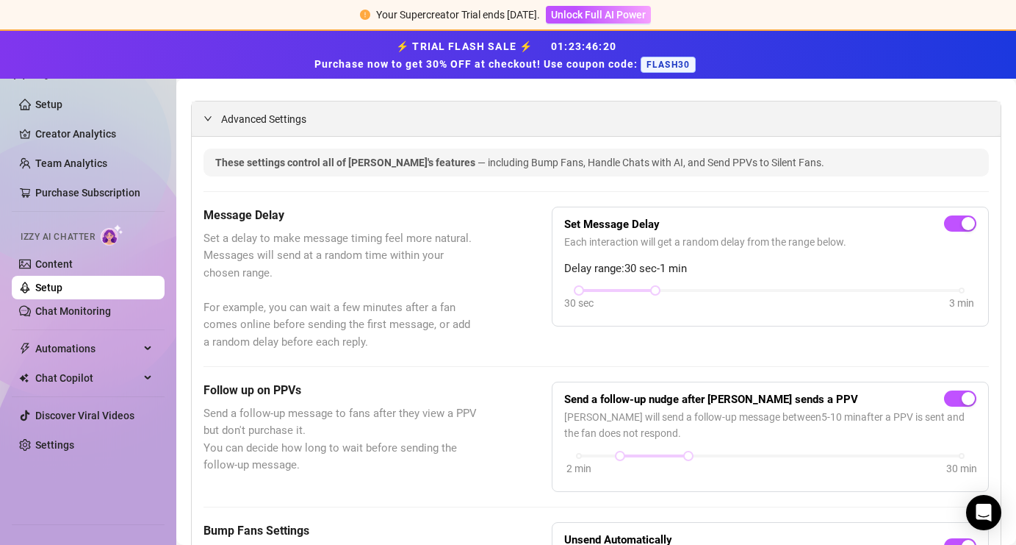
scroll to position [334, 0]
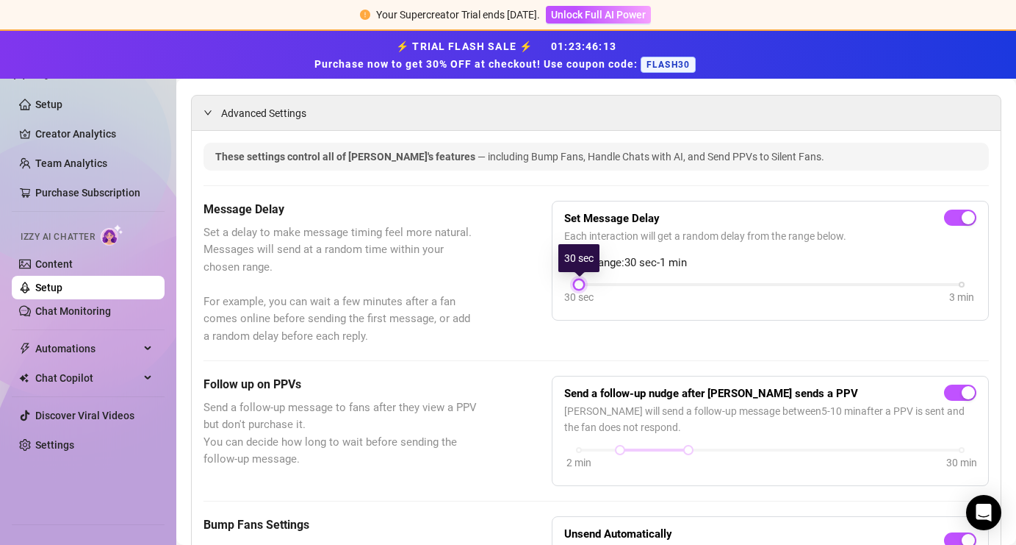
drag, startPoint x: 657, startPoint y: 284, endPoint x: 586, endPoint y: 295, distance: 72.2
click at [586, 286] on div "30 sec 3 min" at bounding box center [770, 283] width 383 height 6
click at [578, 282] on div at bounding box center [578, 284] width 7 height 7
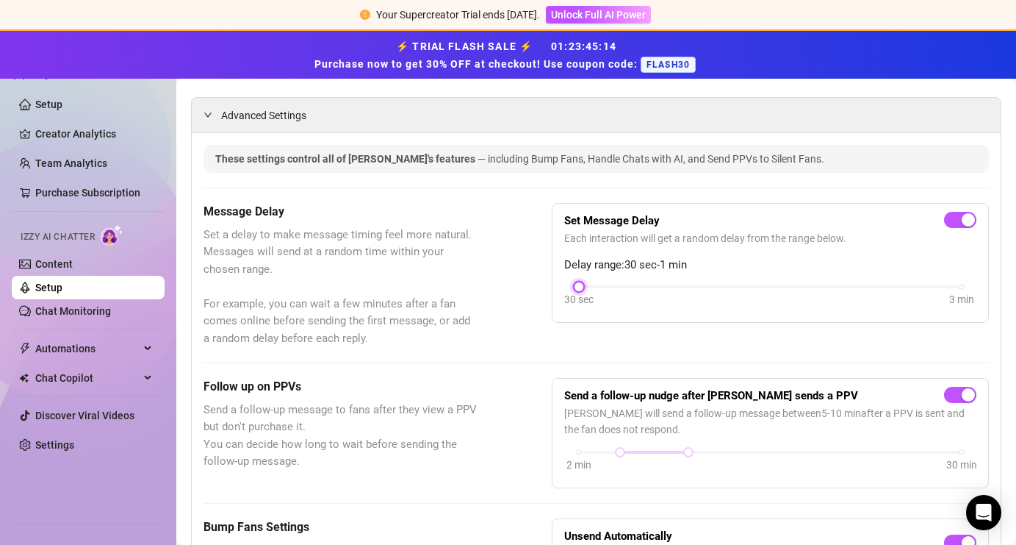
scroll to position [0, 0]
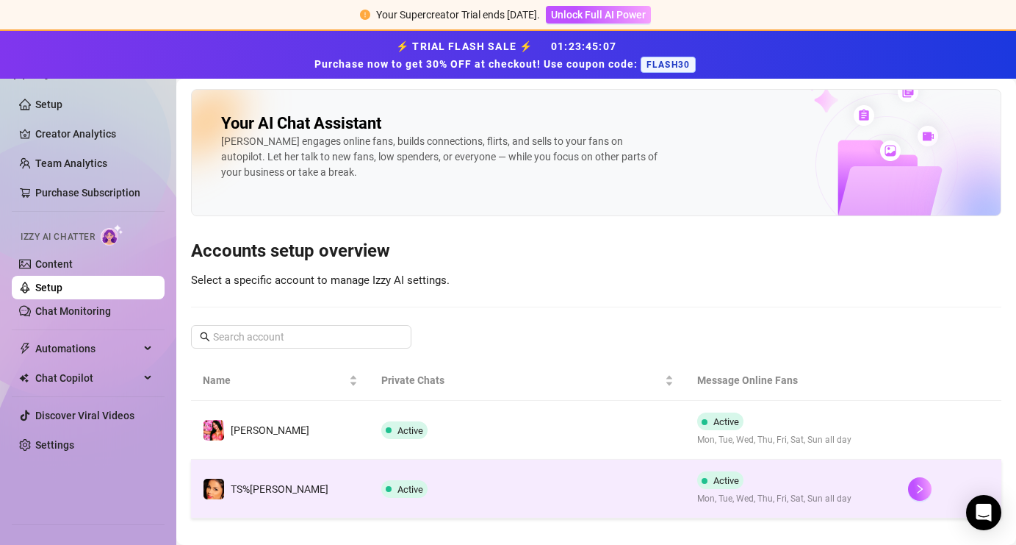
click at [476, 484] on td "Active" at bounding box center [528, 488] width 316 height 59
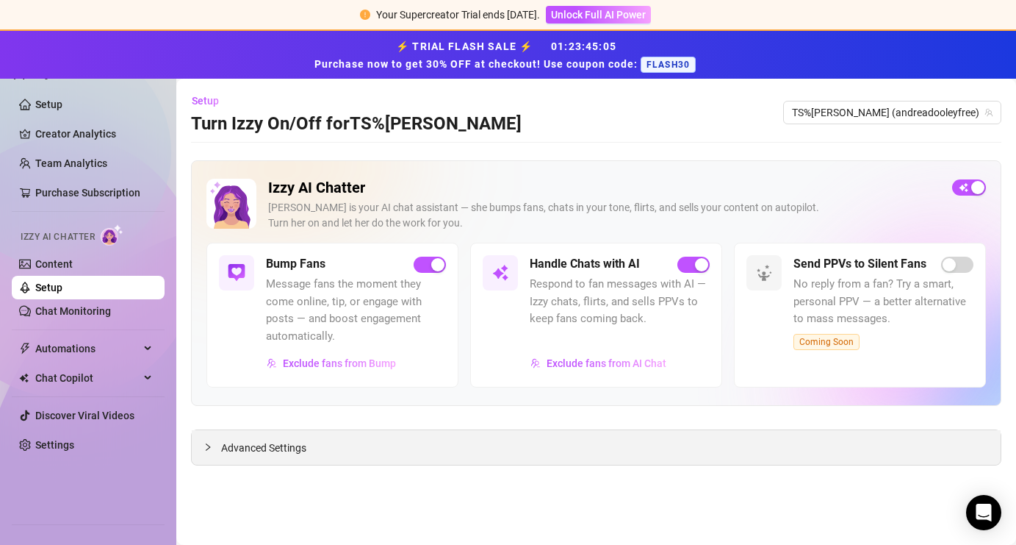
click at [293, 448] on span "Advanced Settings" at bounding box center [263, 447] width 85 height 16
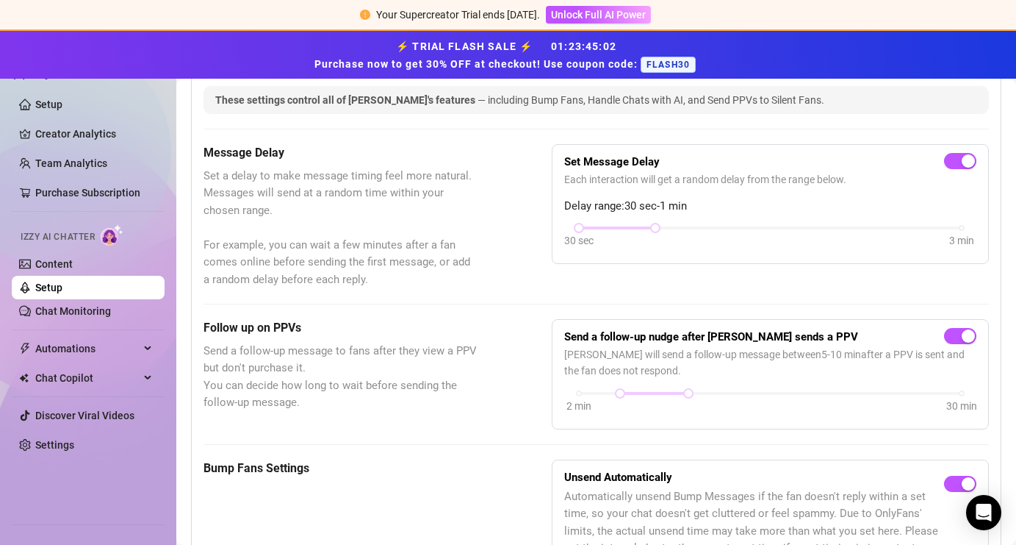
scroll to position [395, 0]
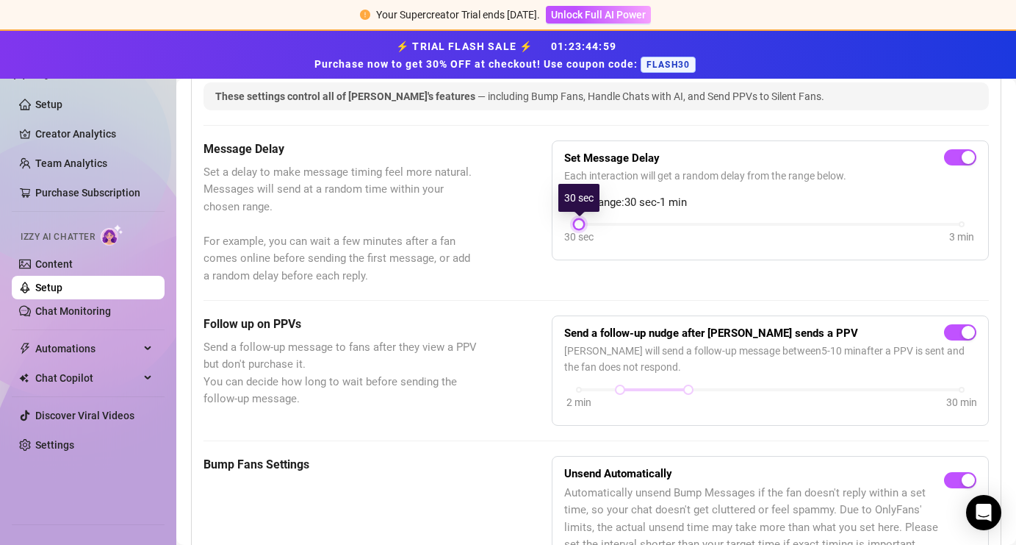
drag, startPoint x: 655, startPoint y: 225, endPoint x: 594, endPoint y: 233, distance: 61.5
click at [594, 232] on div "30 sec 3 min" at bounding box center [770, 234] width 412 height 28
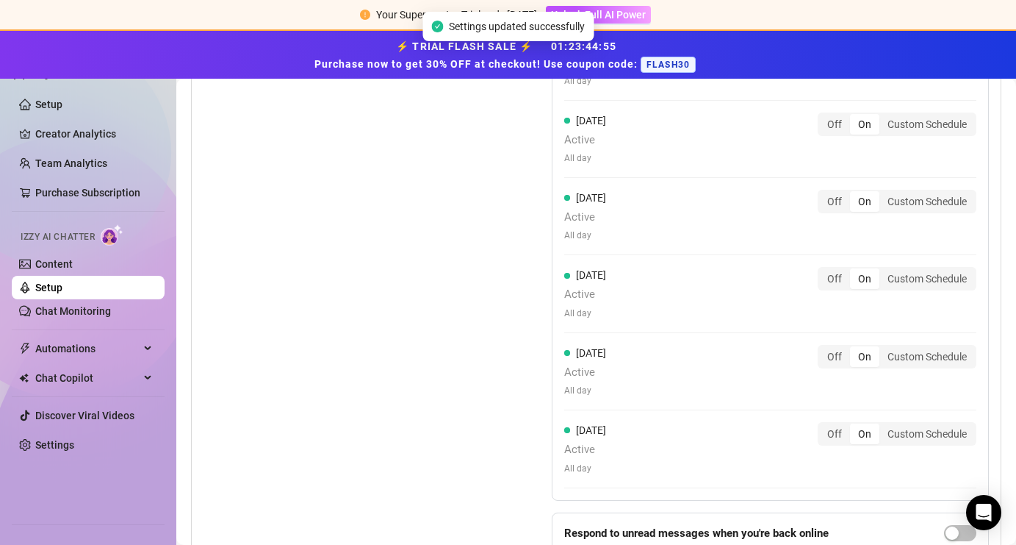
scroll to position [1628, 0]
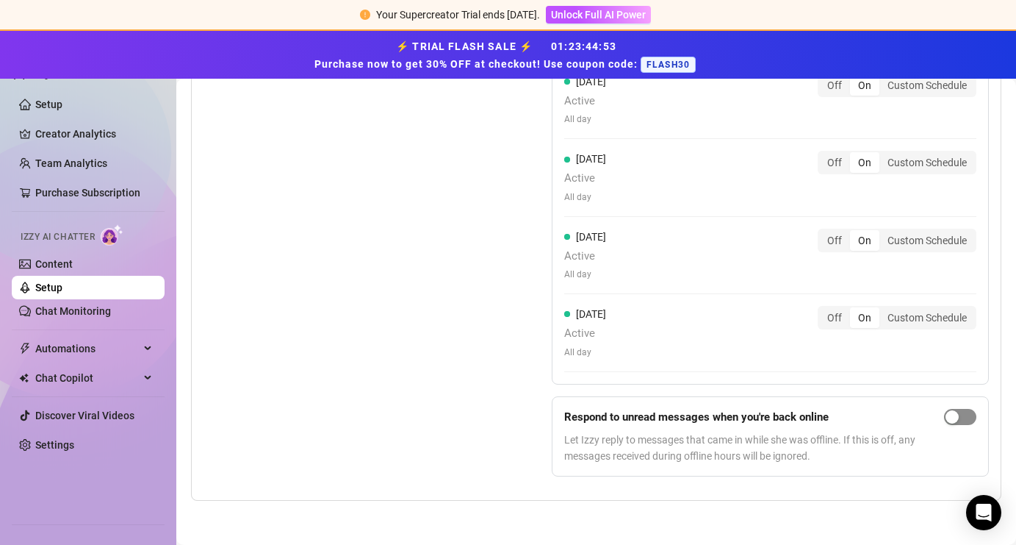
click at [962, 418] on span "button" at bounding box center [960, 417] width 32 height 16
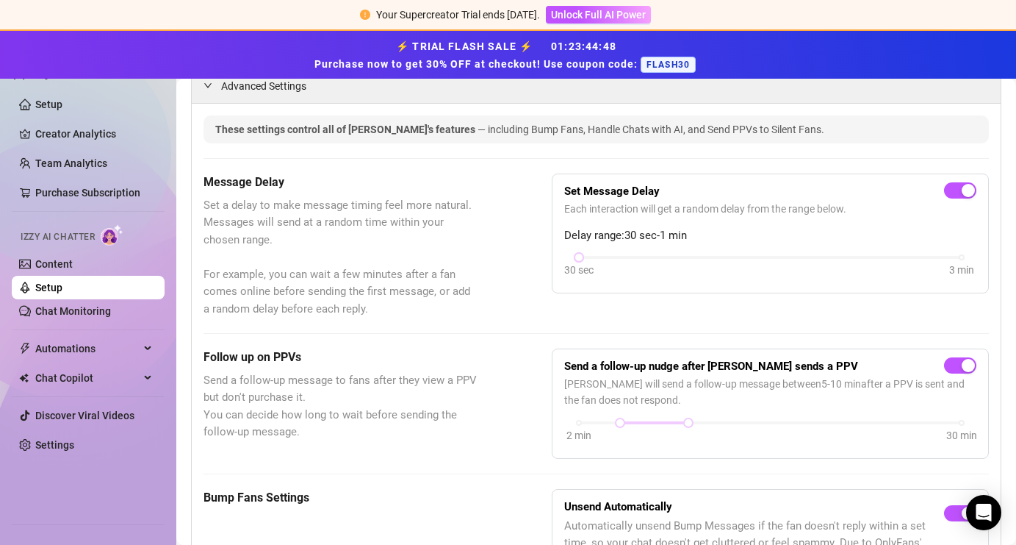
scroll to position [352, 0]
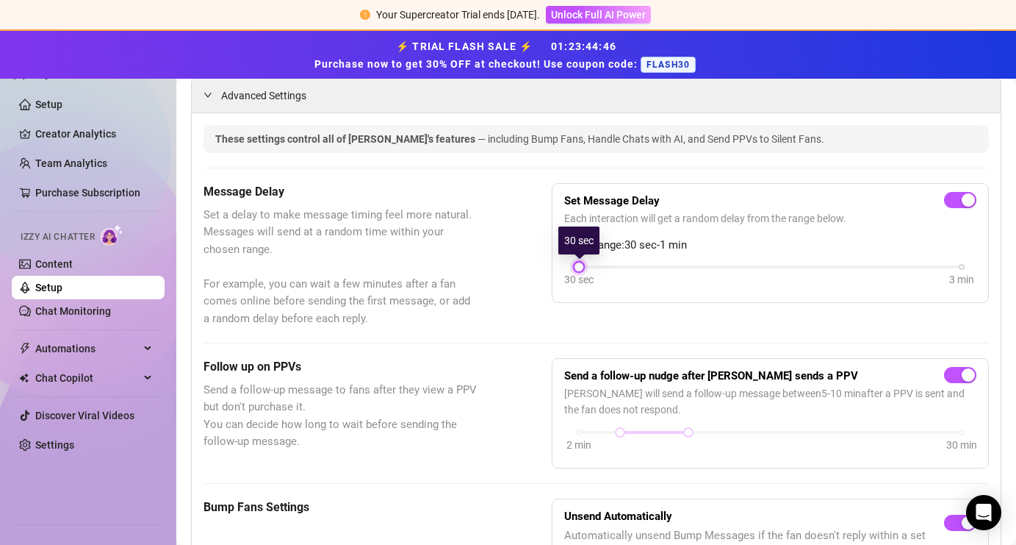
click at [576, 268] on div at bounding box center [578, 266] width 7 height 7
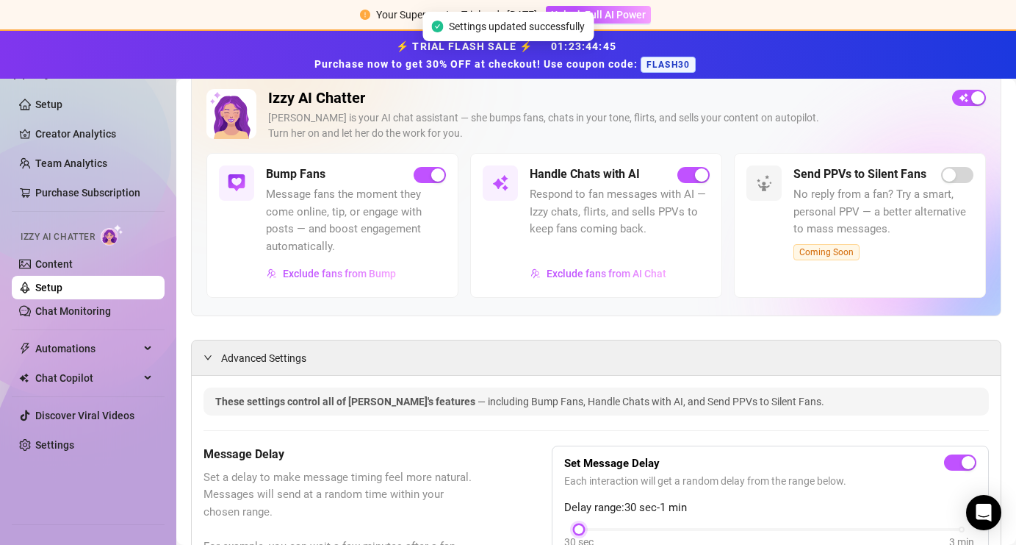
scroll to position [0, 0]
